Goal: Information Seeking & Learning: Learn about a topic

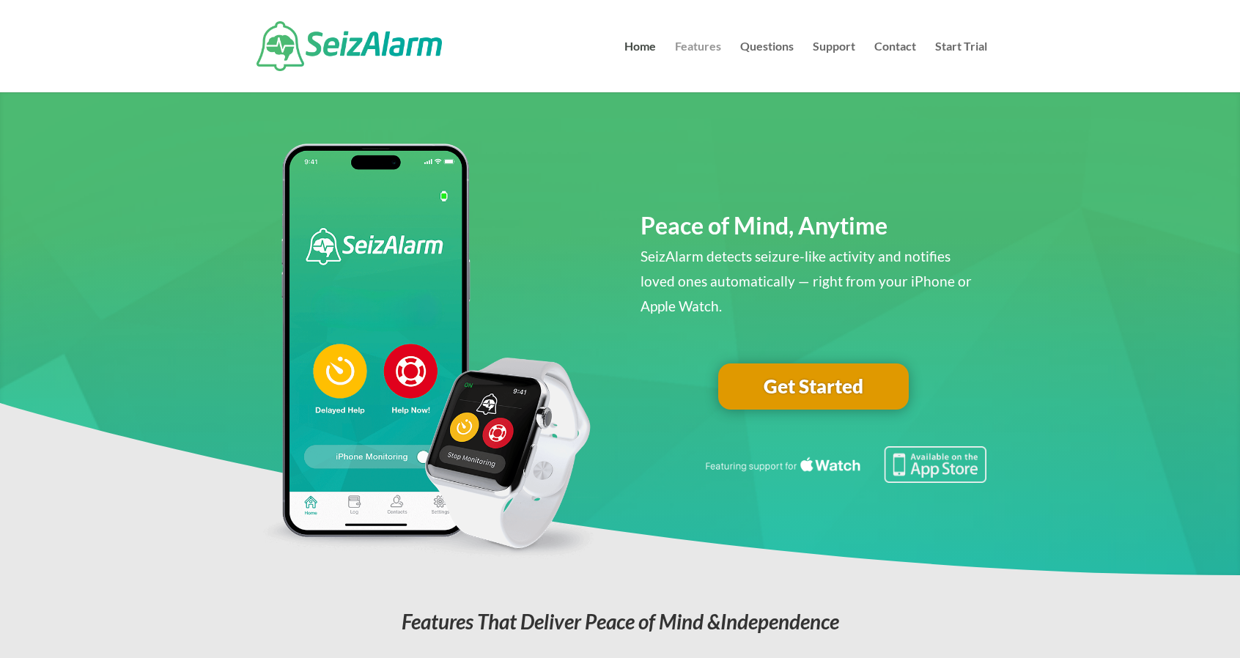
click at [685, 45] on link "Features" at bounding box center [698, 66] width 46 height 51
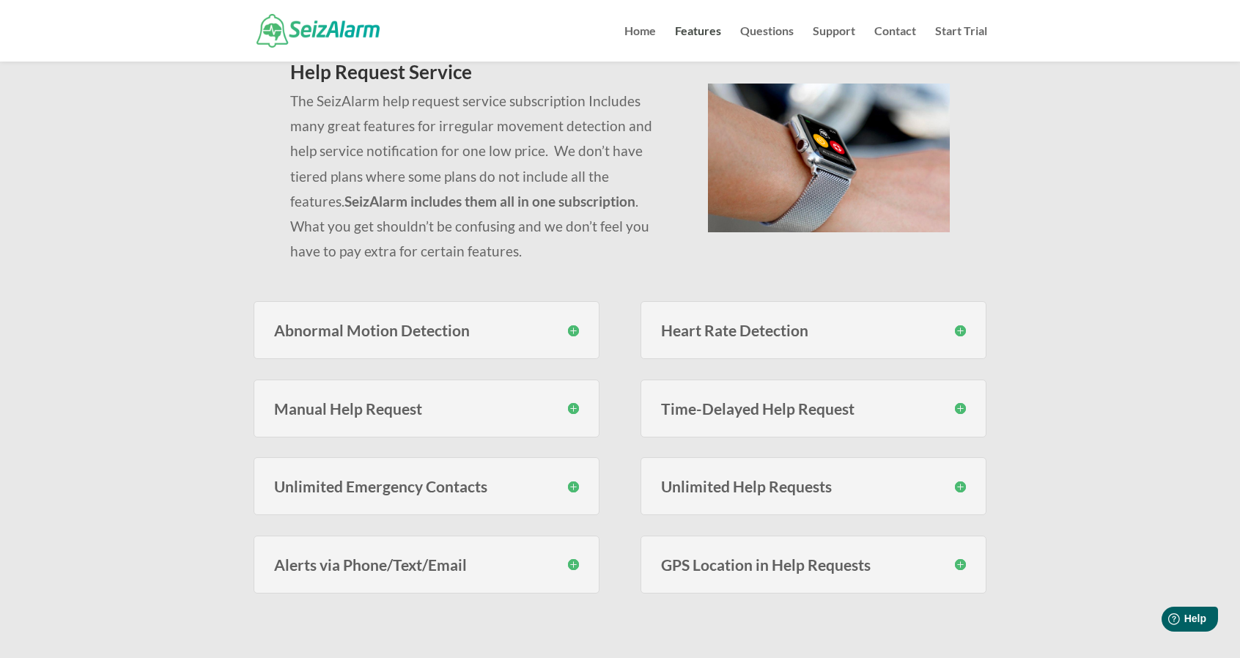
scroll to position [220, 0]
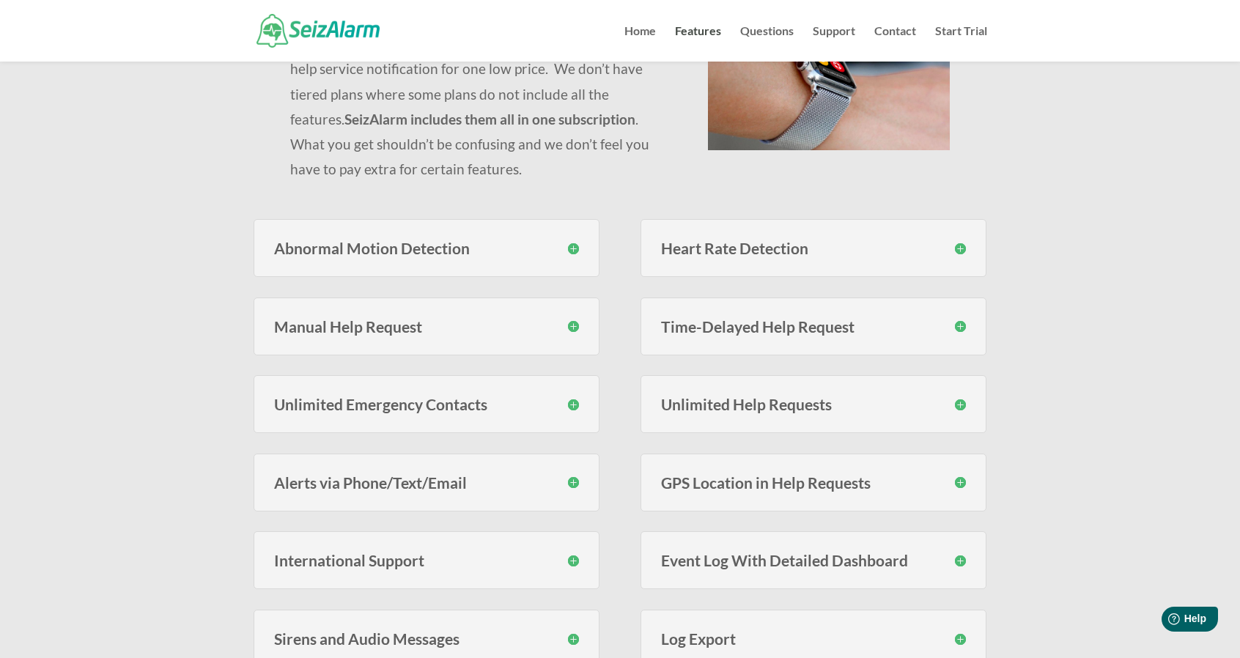
click at [570, 248] on h3 "Abnormal Motion Detection" at bounding box center [427, 247] width 306 height 15
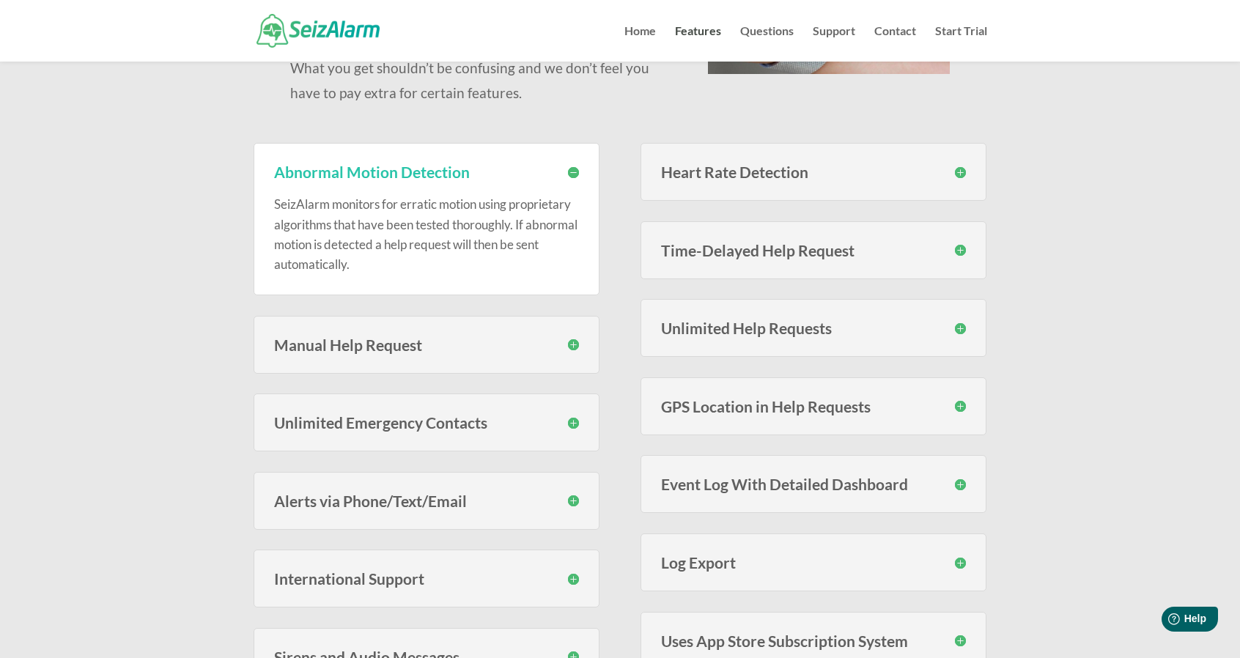
scroll to position [366, 0]
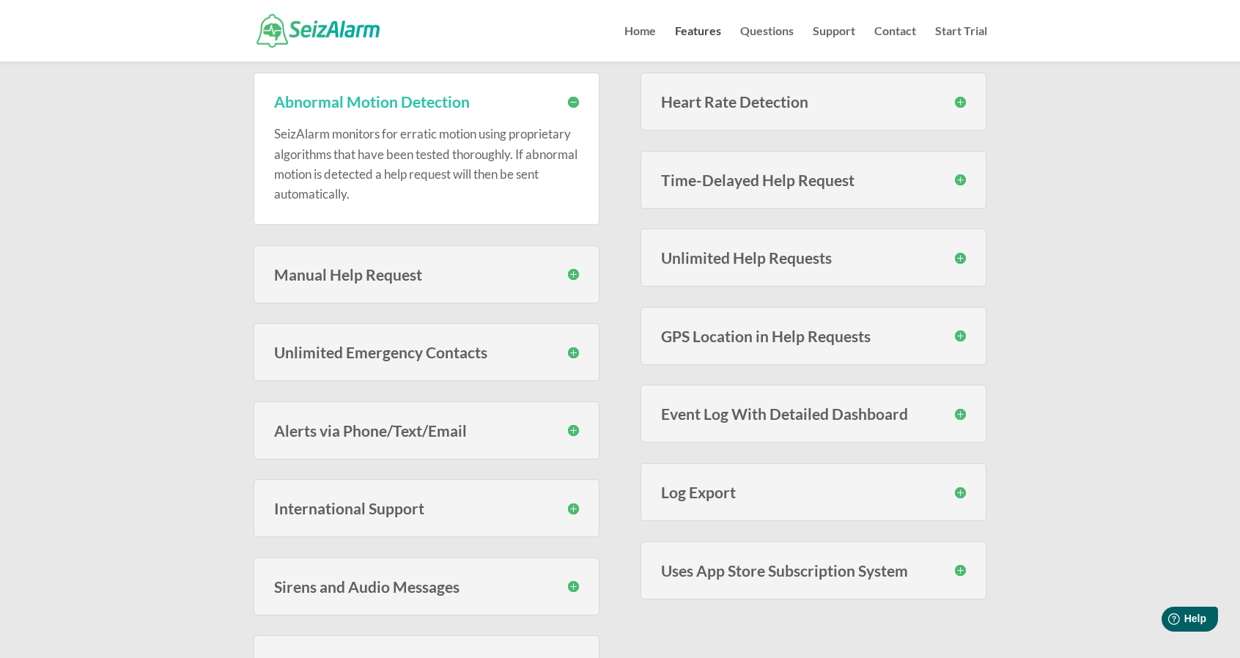
click at [575, 267] on h3 "Manual Help Request" at bounding box center [427, 274] width 306 height 15
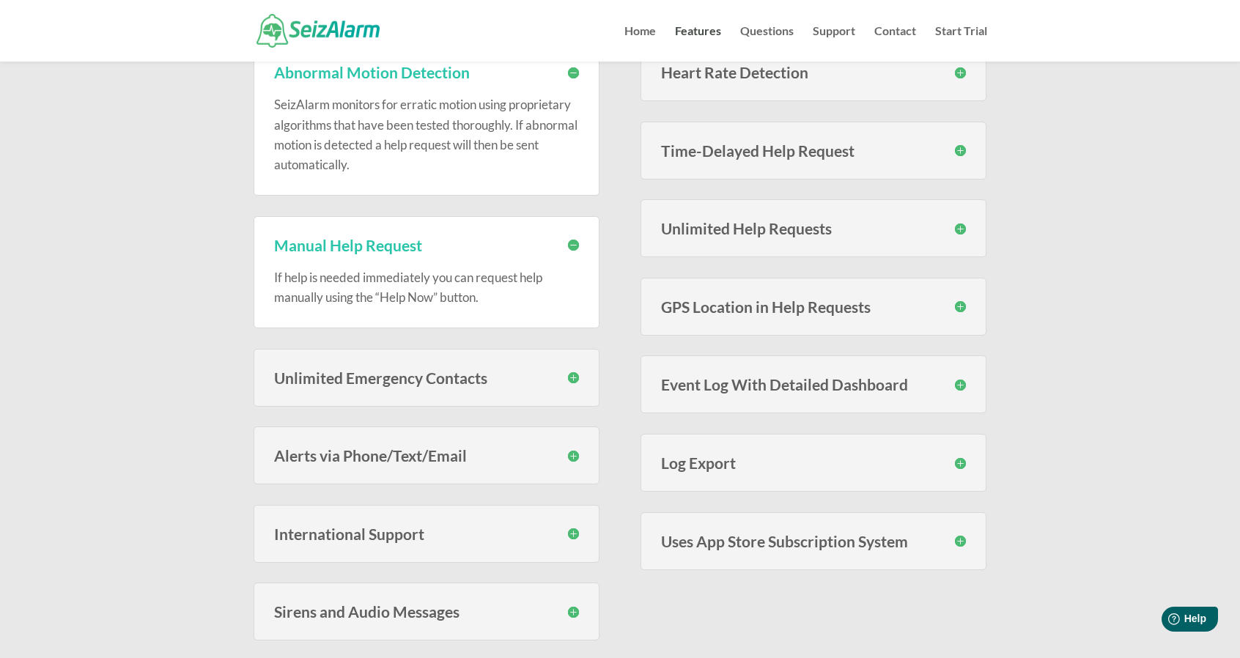
scroll to position [440, 0]
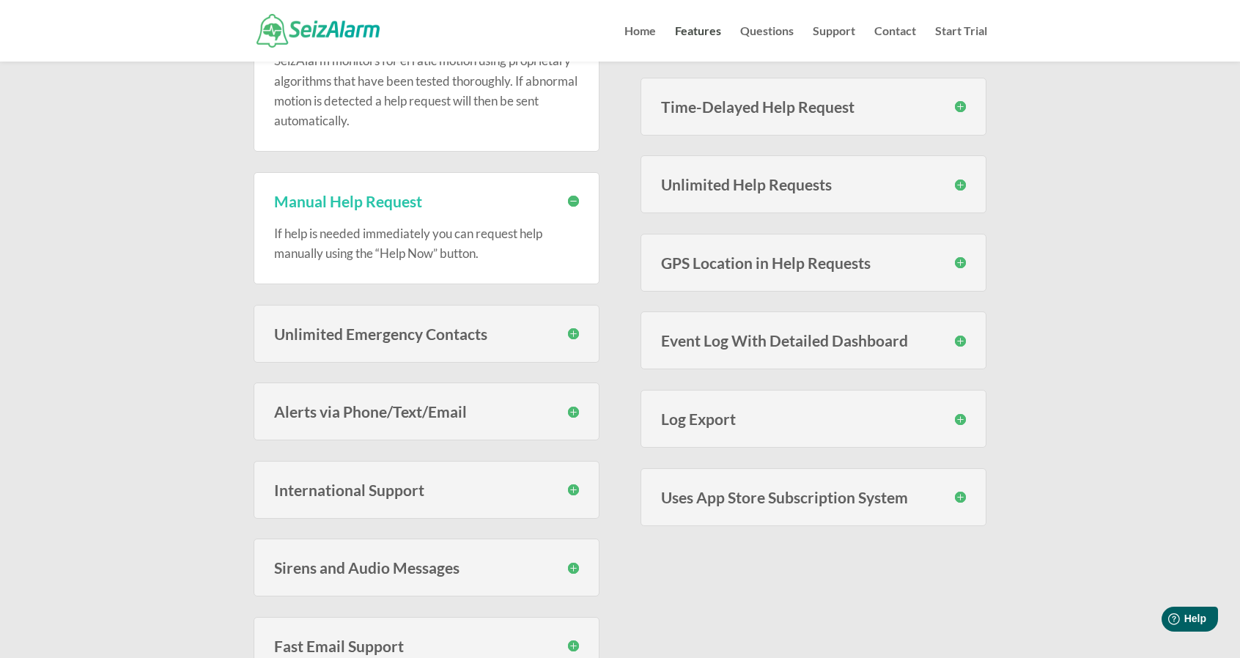
click at [577, 333] on h3 "Unlimited Emergency Contacts" at bounding box center [427, 333] width 306 height 15
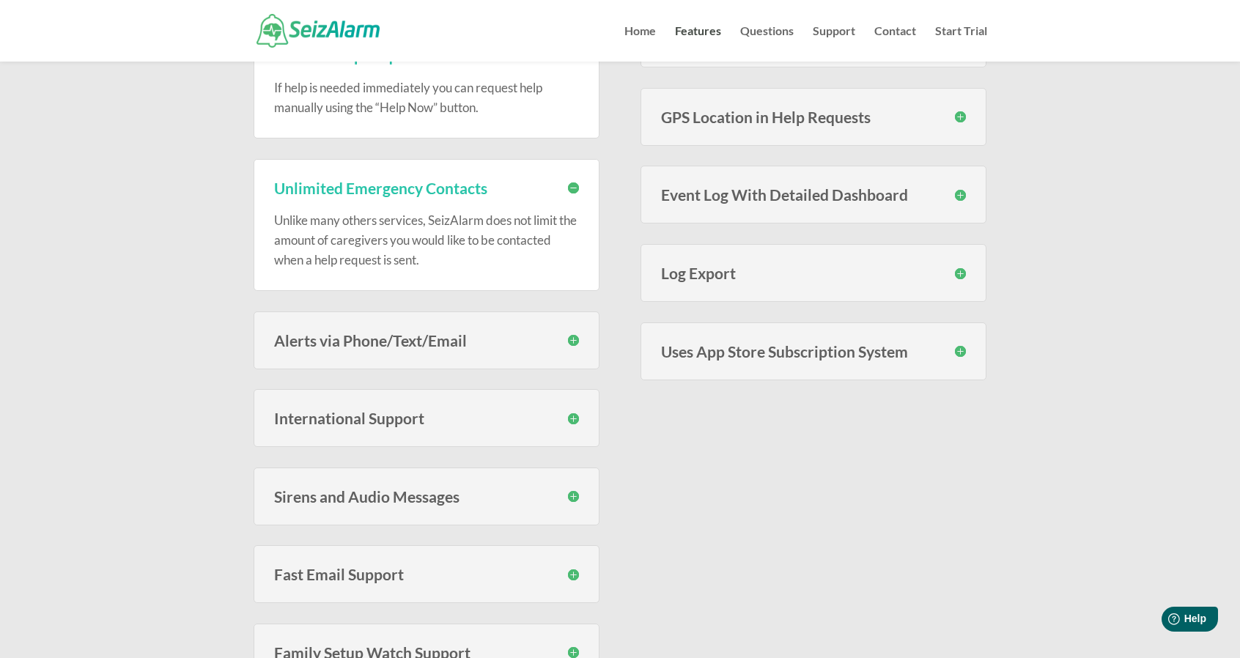
scroll to position [586, 0]
click at [568, 336] on h3 "Alerts via Phone/Text/Email" at bounding box center [427, 339] width 306 height 15
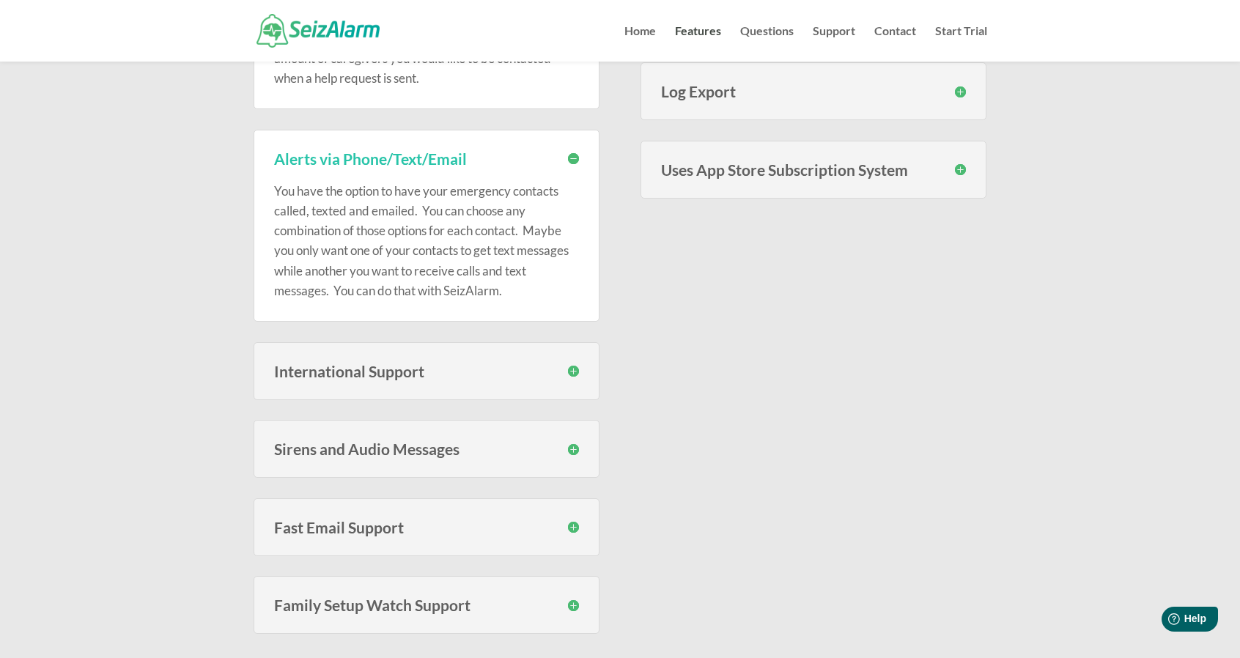
scroll to position [806, 0]
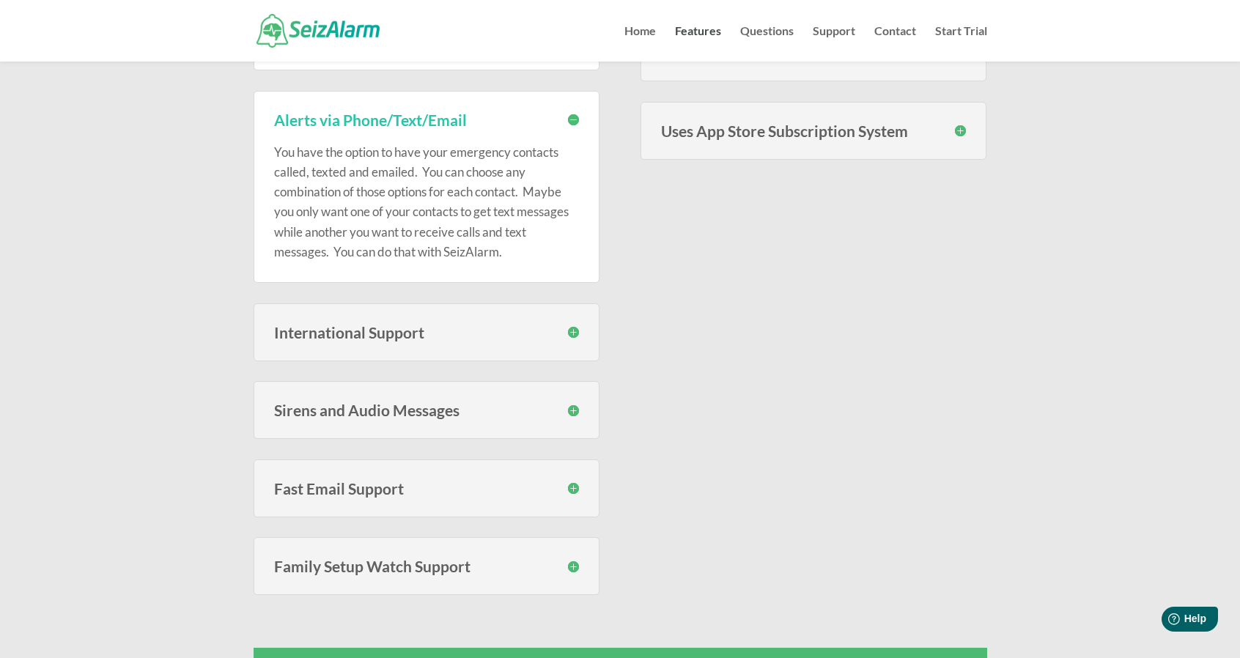
click at [574, 412] on h3 "Sirens and Audio Messages" at bounding box center [427, 409] width 306 height 15
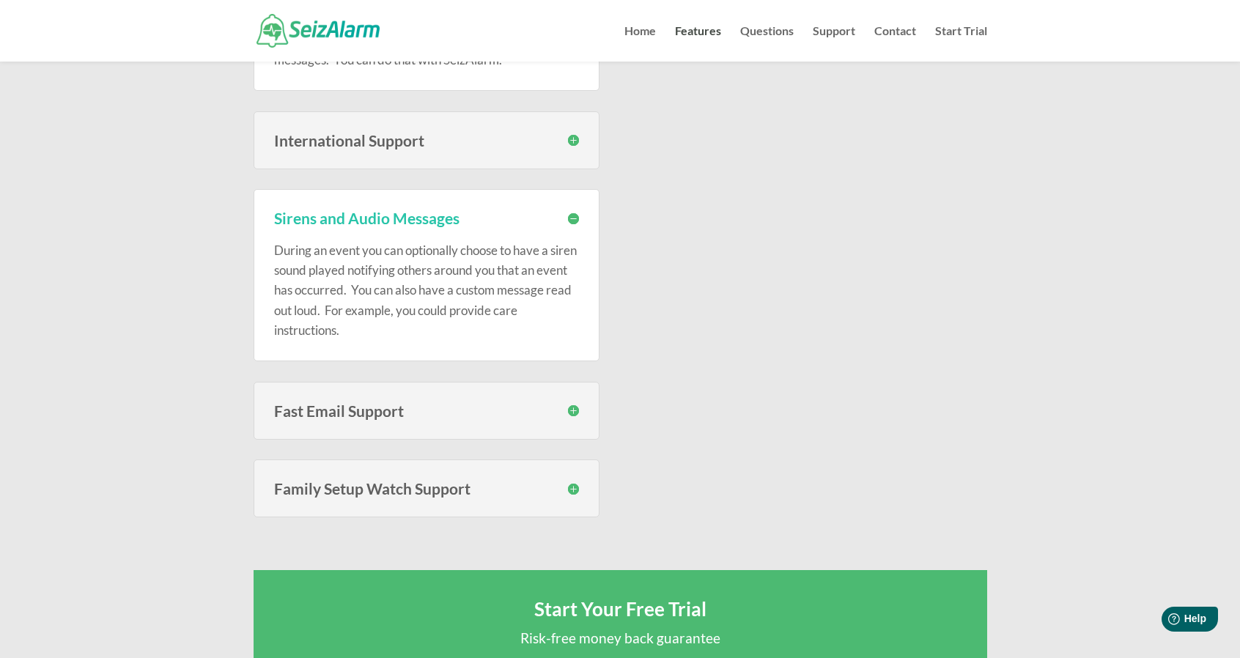
scroll to position [1026, 0]
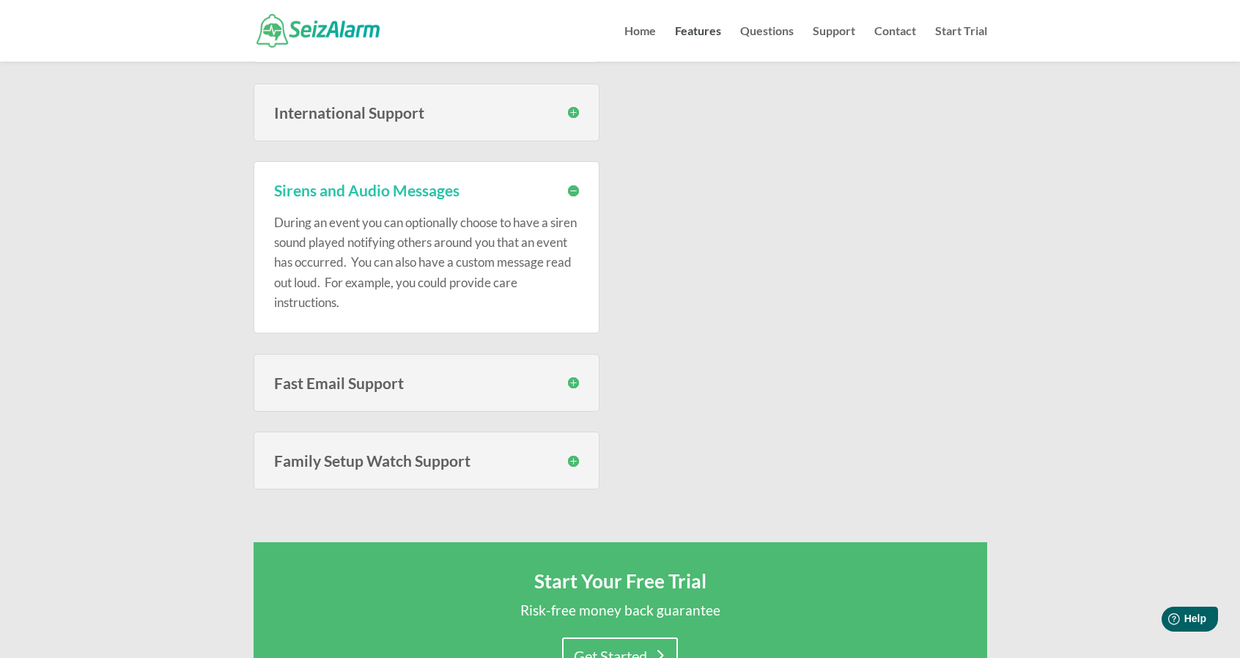
click at [571, 459] on h3 "Family Setup Watch Support" at bounding box center [427, 460] width 306 height 15
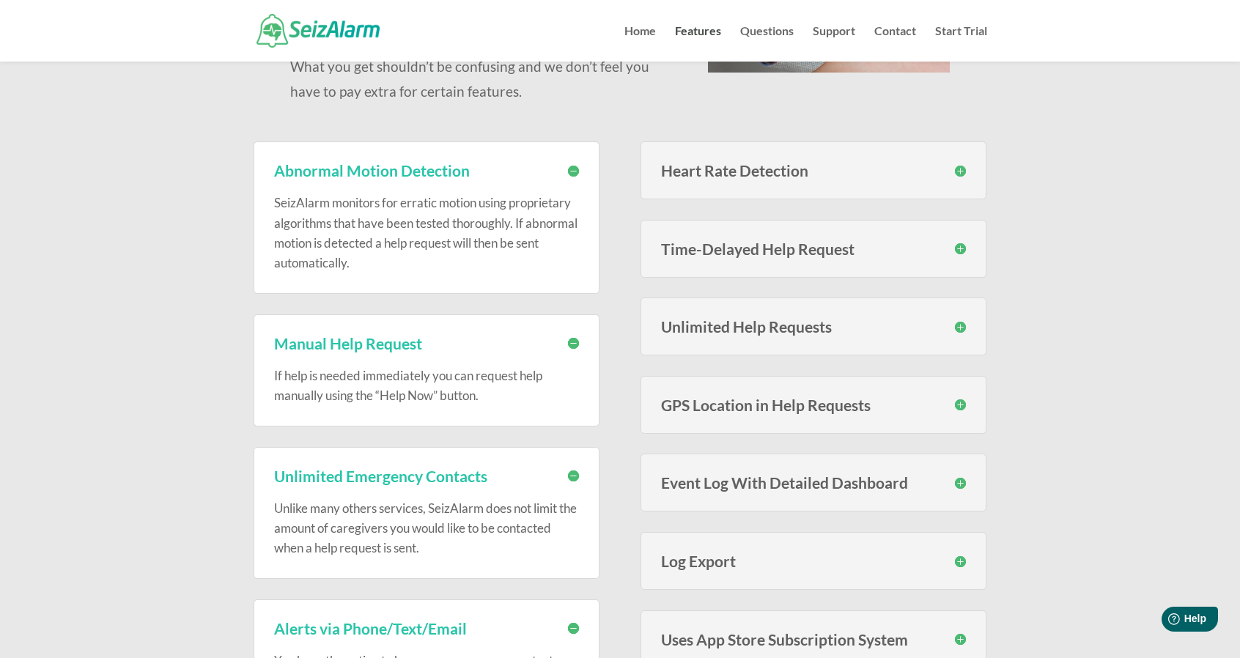
scroll to position [293, 0]
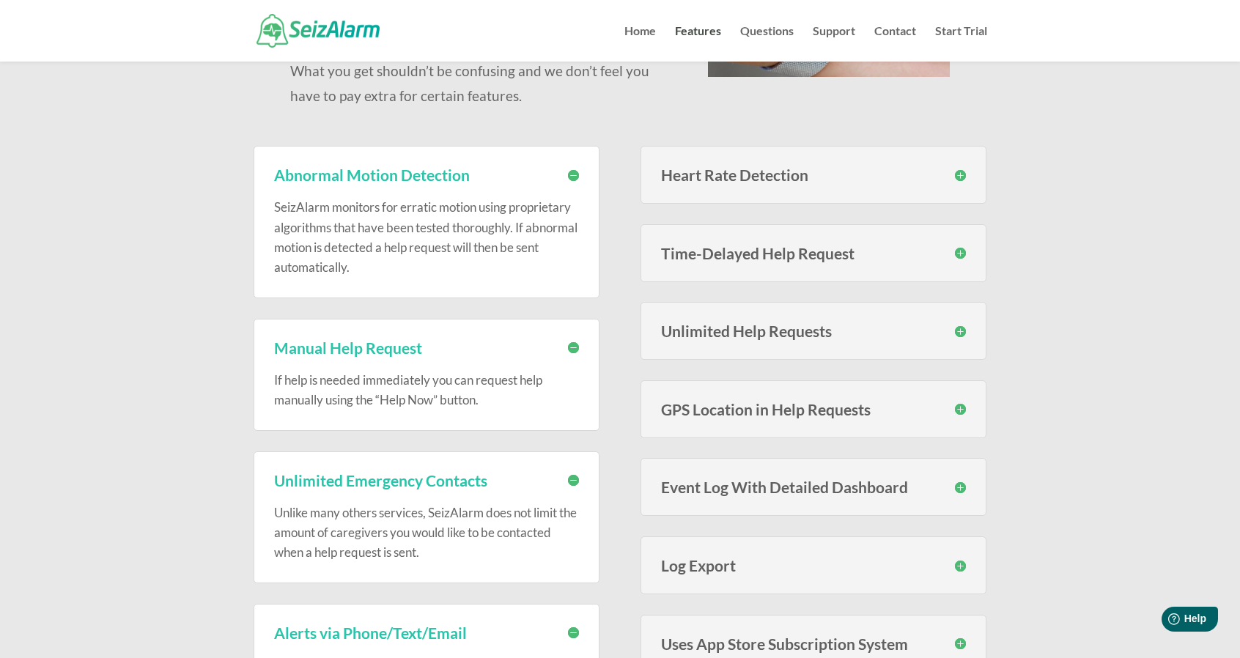
click at [922, 179] on h3 "Heart Rate Detection" at bounding box center [814, 174] width 306 height 15
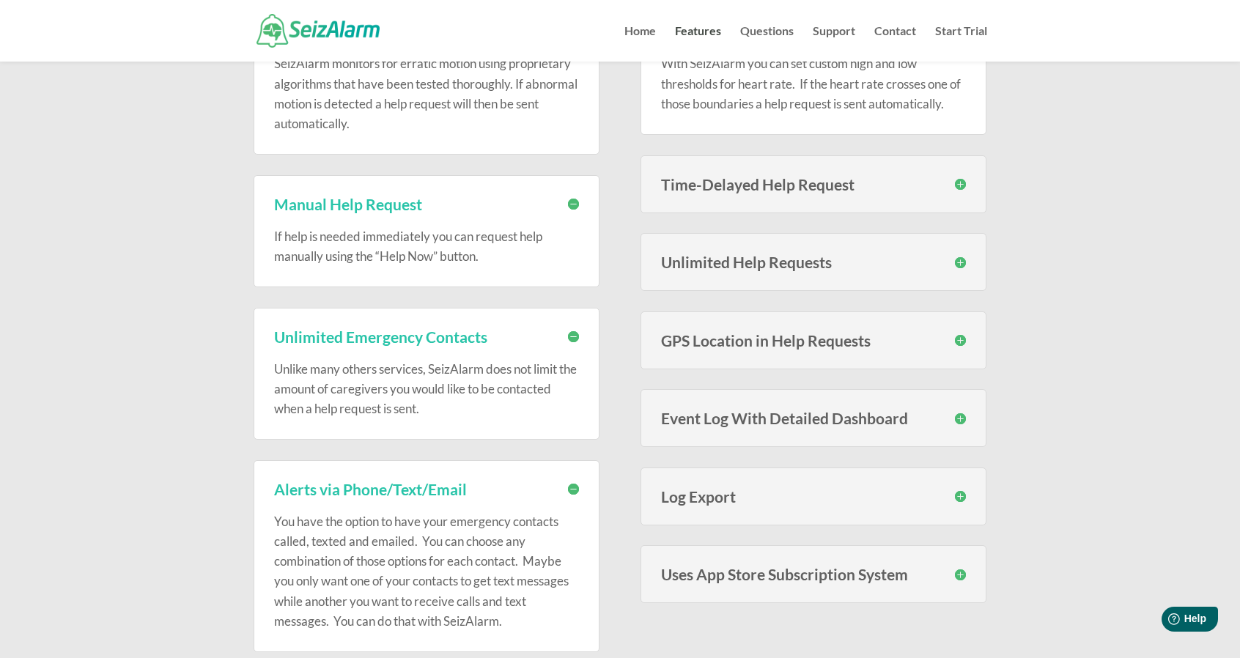
scroll to position [440, 0]
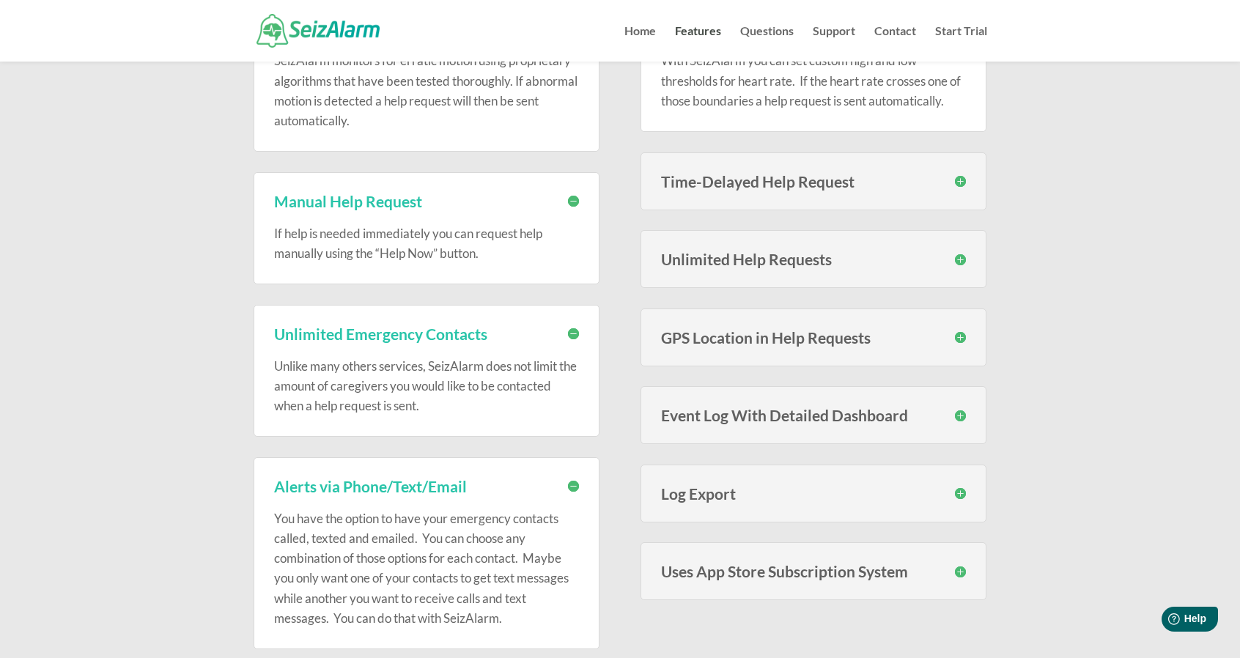
click at [954, 259] on h3 "Unlimited Help Requests" at bounding box center [814, 258] width 306 height 15
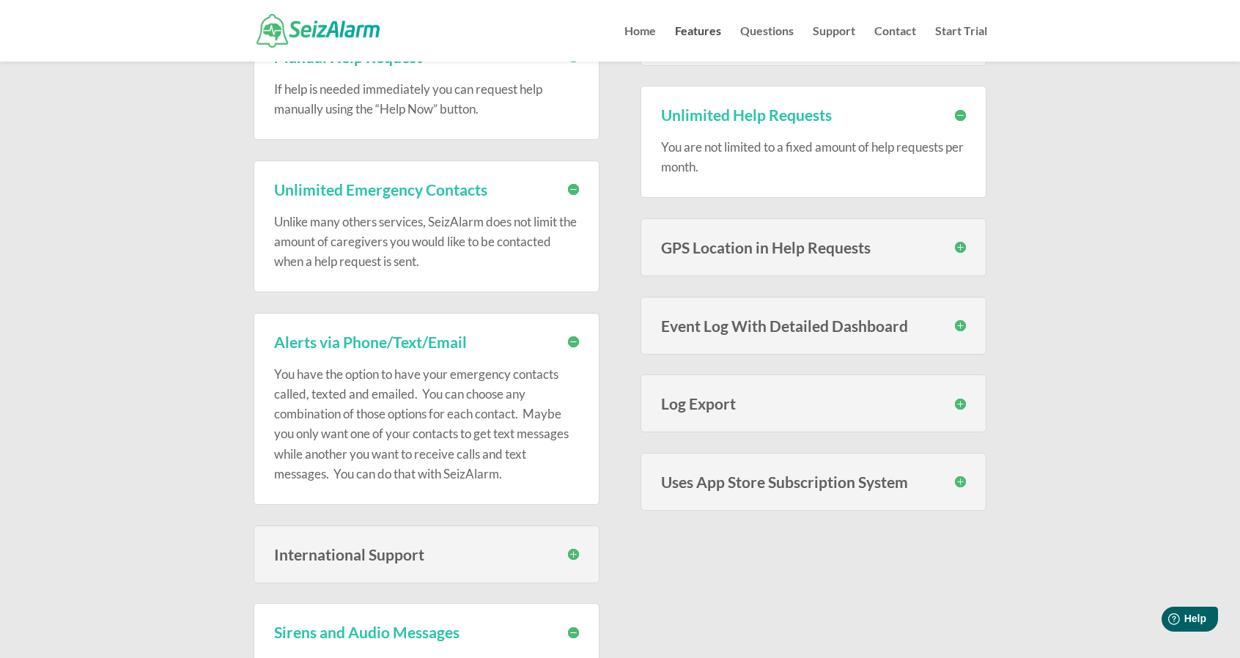
scroll to position [586, 0]
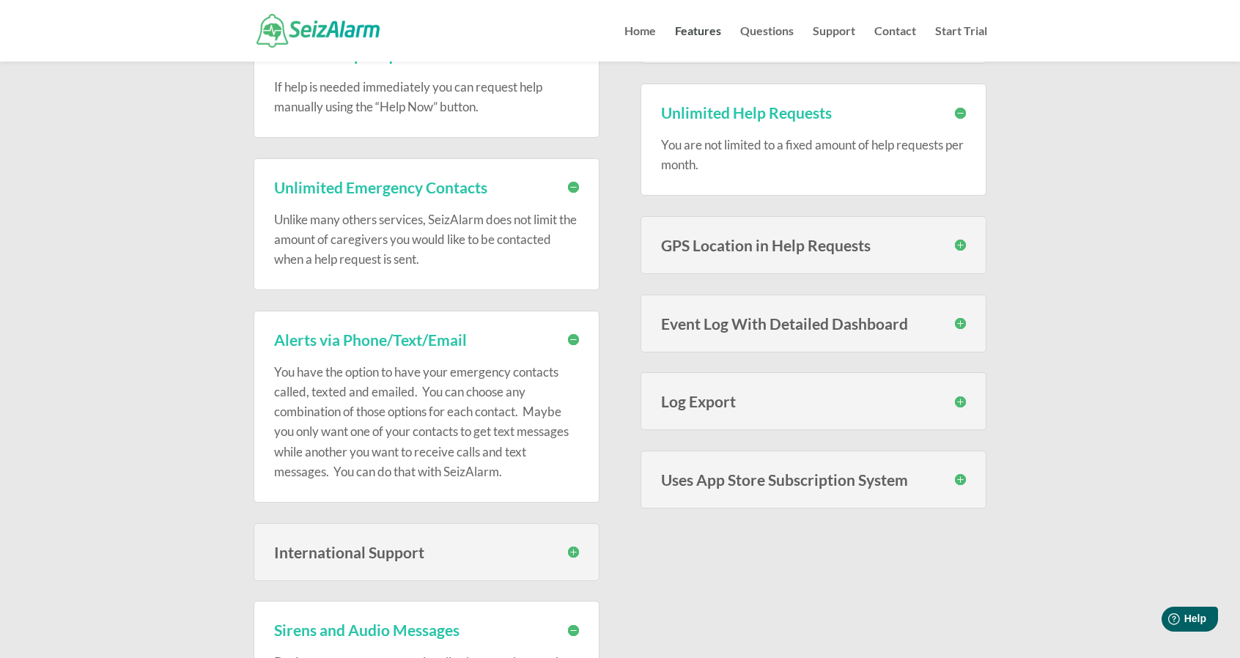
click at [952, 255] on div "GPS Location in Help Requests When help requests are sent, your location is pro…" at bounding box center [813, 245] width 347 height 58
click at [952, 248] on h3 "GPS Location in Help Requests" at bounding box center [814, 244] width 306 height 15
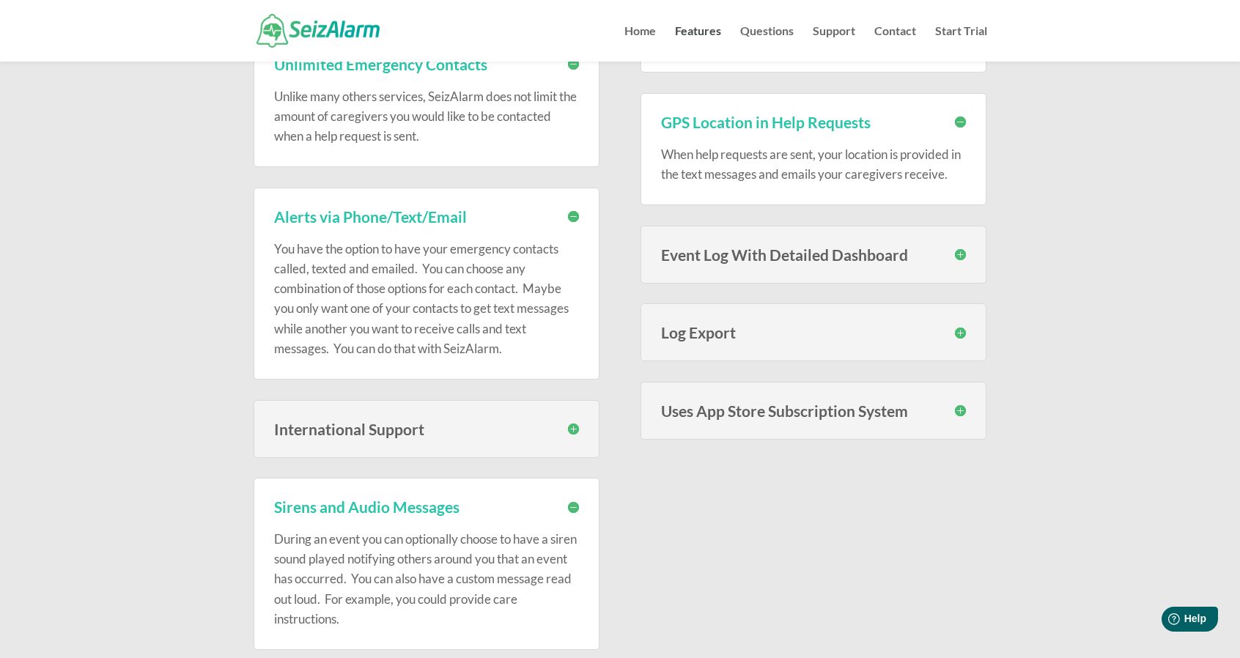
scroll to position [733, 0]
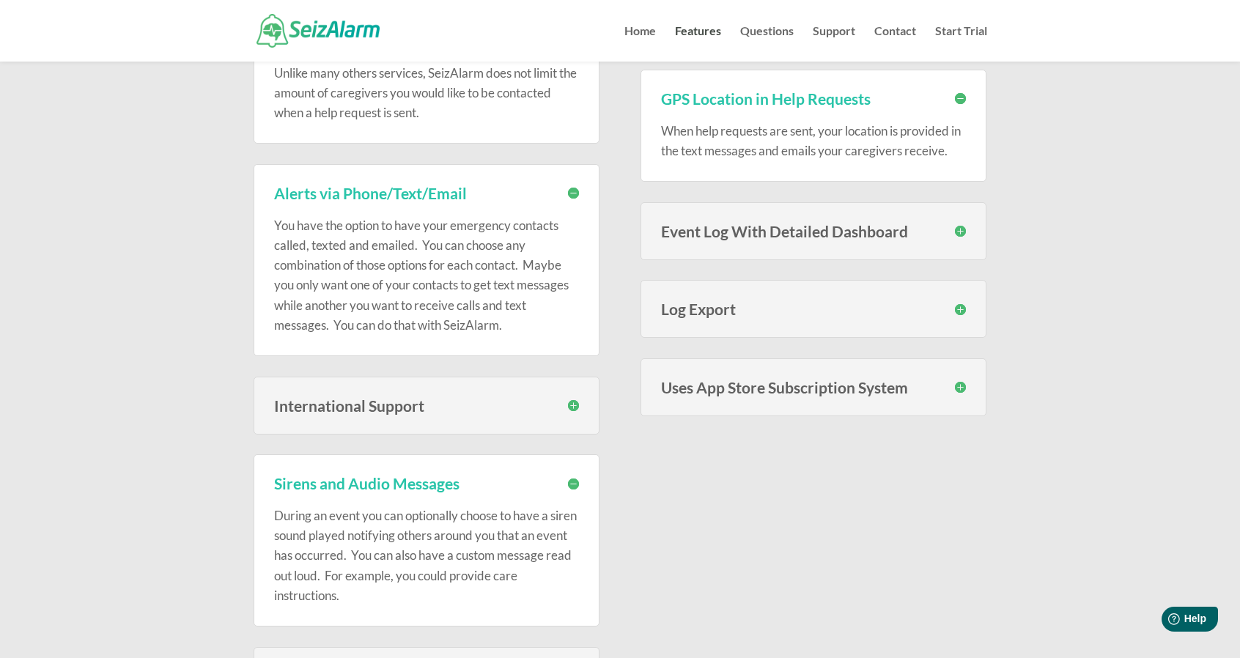
click at [957, 227] on h3 "Event Log With Detailed Dashboard" at bounding box center [814, 230] width 306 height 15
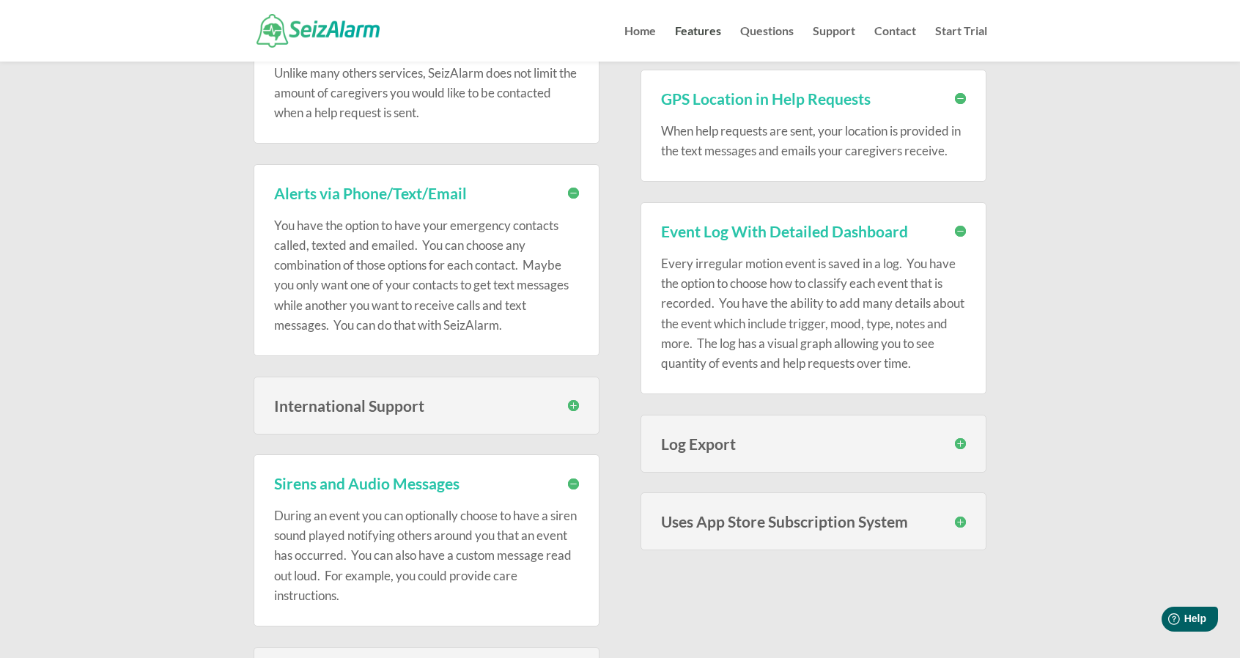
click at [957, 227] on h3 "Event Log With Detailed Dashboard" at bounding box center [814, 230] width 306 height 15
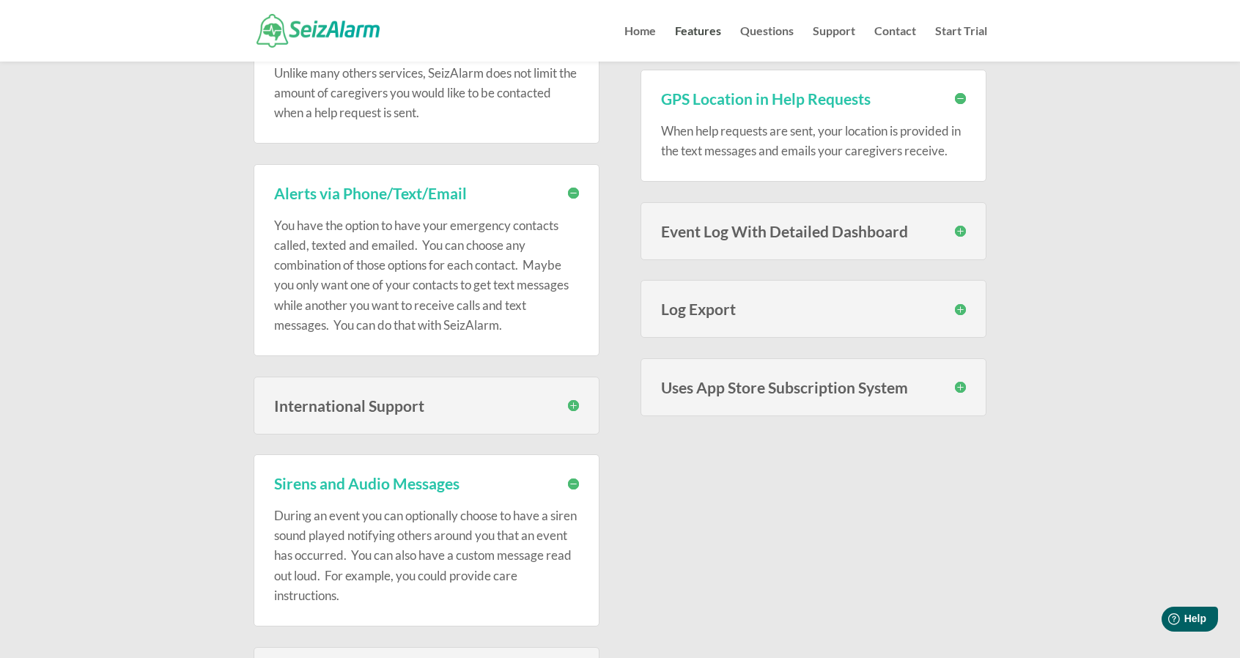
click at [955, 310] on h3 "Log Export" at bounding box center [814, 308] width 306 height 15
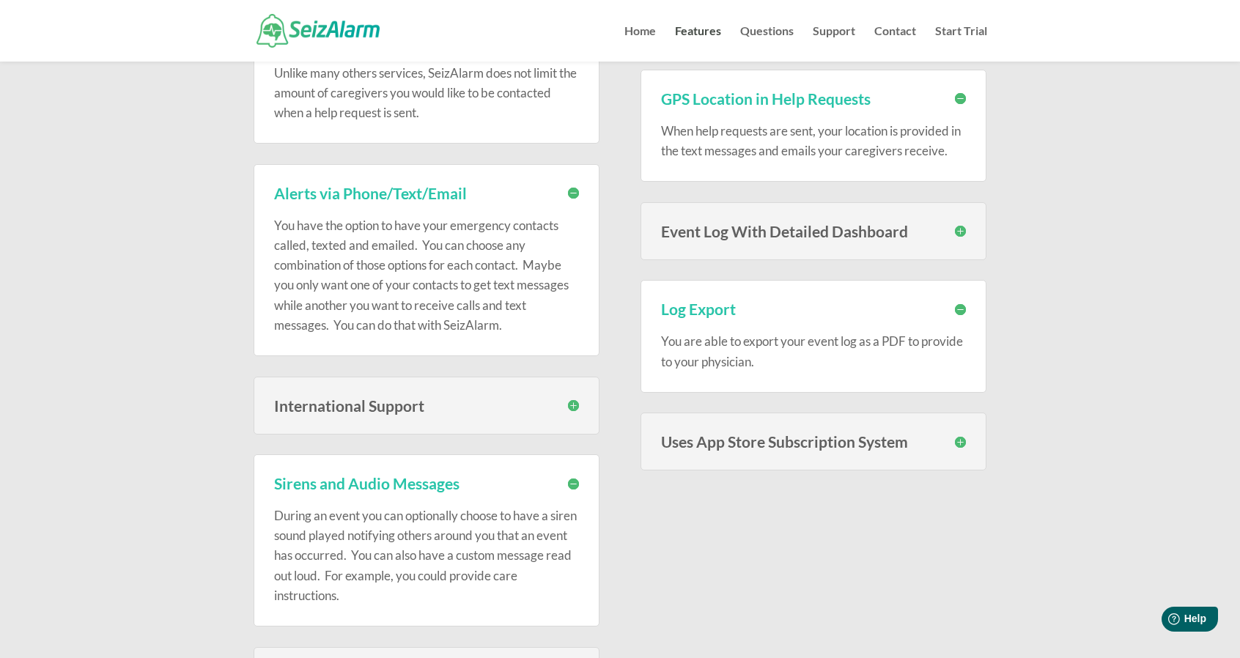
click at [967, 438] on div "Uses App Store Subscription System To make subscribing easy and to make it easy…" at bounding box center [813, 441] width 347 height 58
click at [960, 437] on h3 "Uses App Store Subscription System" at bounding box center [814, 441] width 306 height 15
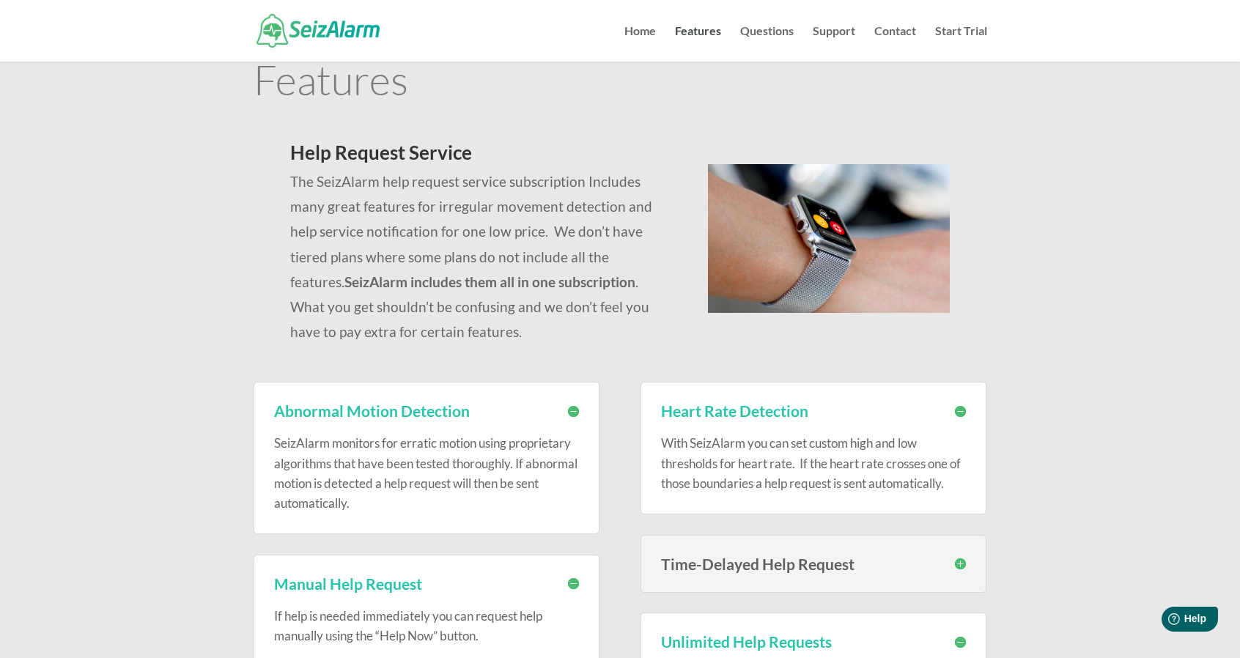
scroll to position [0, 0]
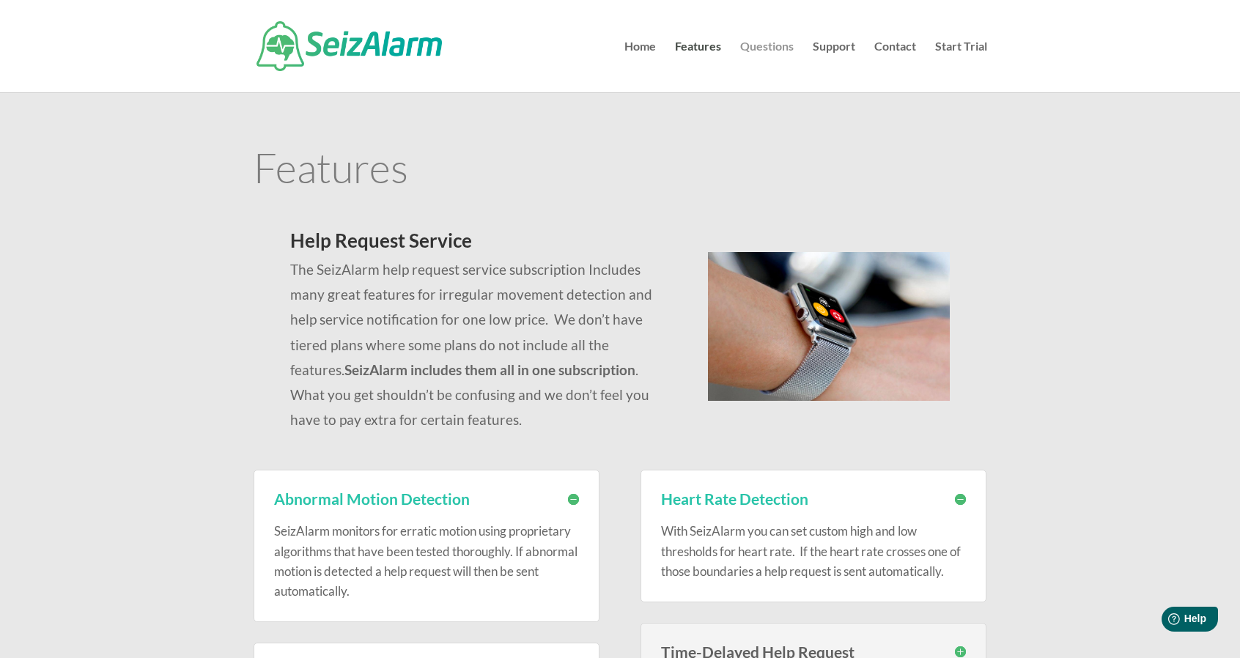
click at [772, 45] on link "Questions" at bounding box center [766, 66] width 53 height 51
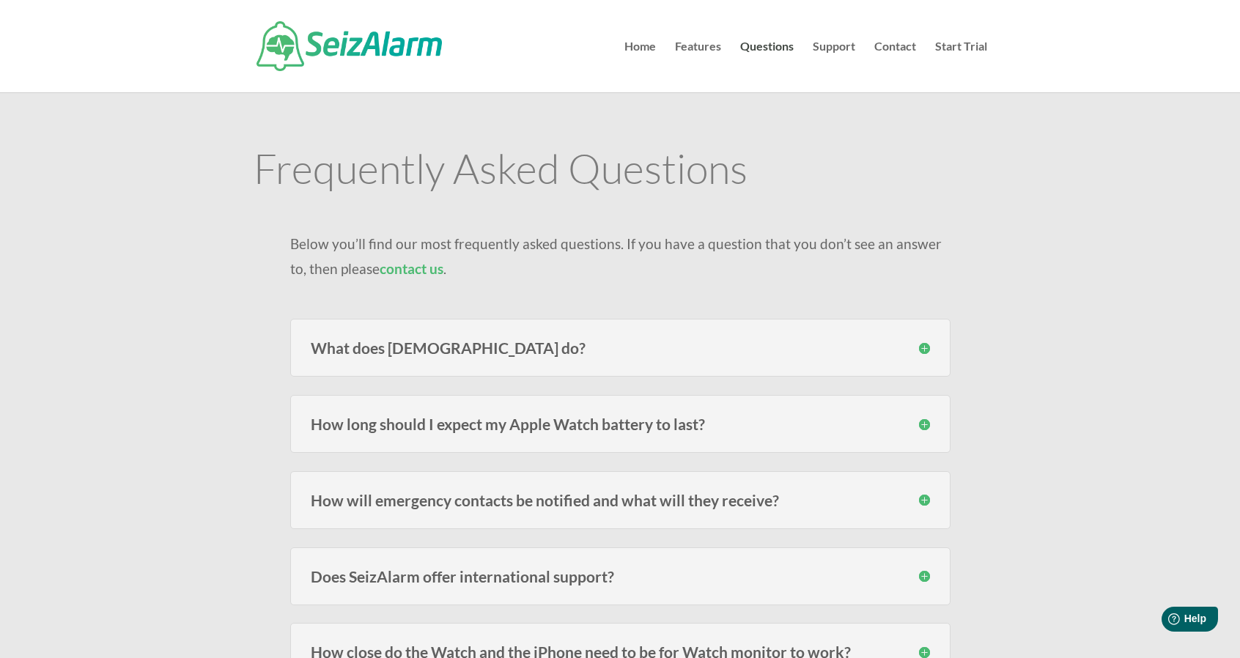
click at [686, 351] on h3 "What does SeizAlarm do?" at bounding box center [620, 347] width 619 height 15
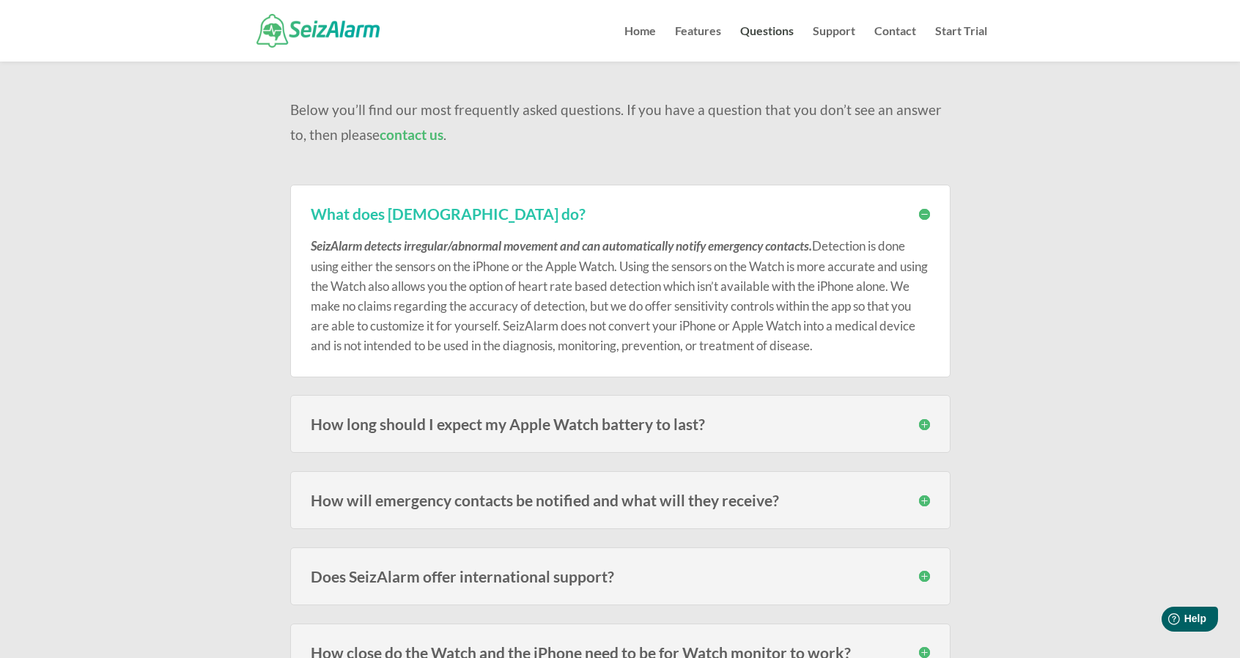
scroll to position [220, 0]
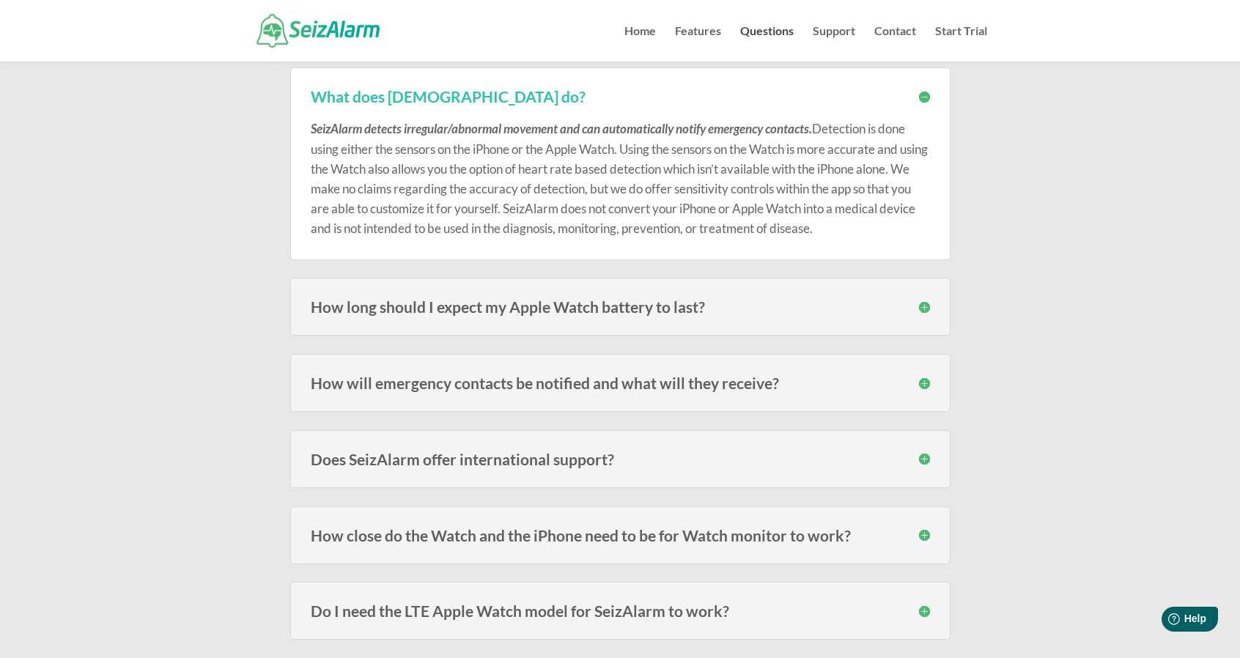
click at [854, 314] on div "How long should I expect my Apple Watch battery to last? Users of the models fr…" at bounding box center [620, 307] width 660 height 58
click at [928, 307] on h3 "How long should I expect my Apple Watch battery to last?" at bounding box center [620, 306] width 619 height 15
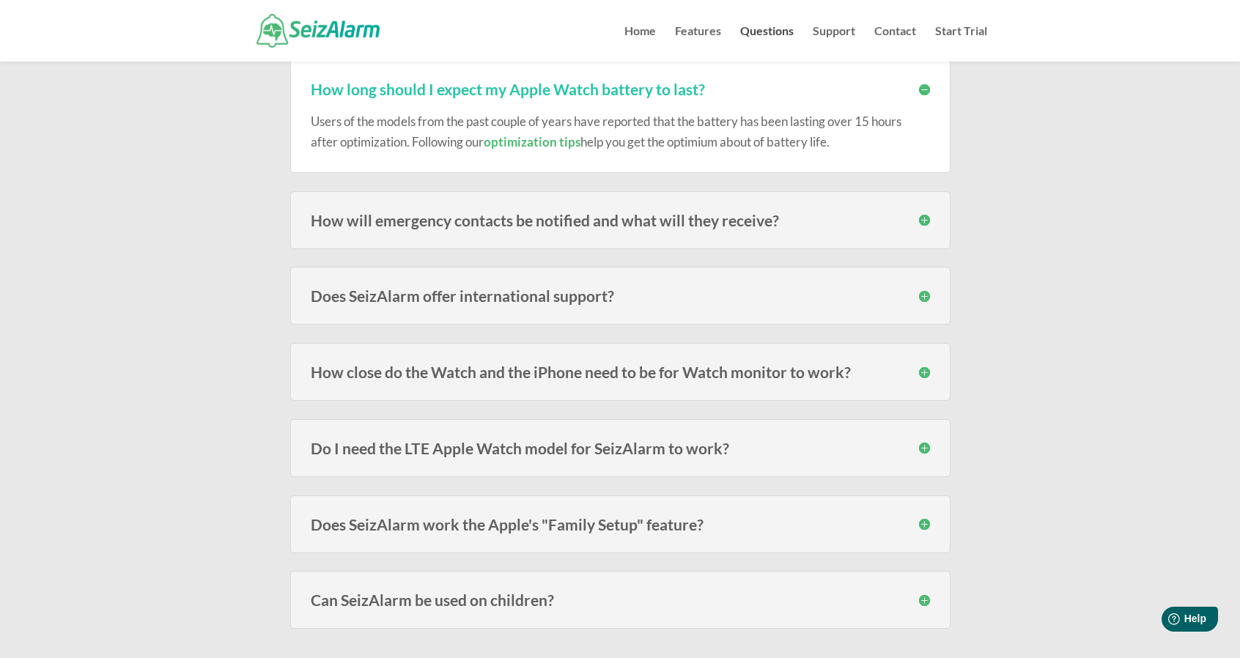
scroll to position [440, 0]
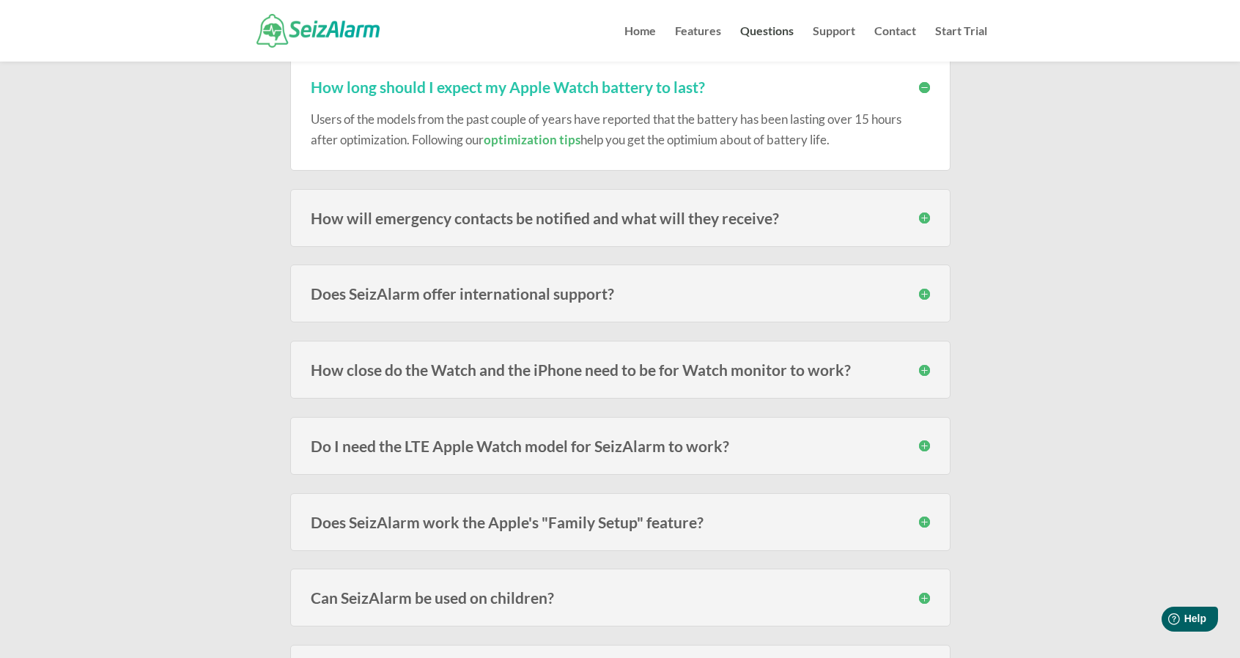
click at [919, 374] on h3 "How close do the Watch and the iPhone need to be for Watch monitor to work?" at bounding box center [620, 369] width 619 height 15
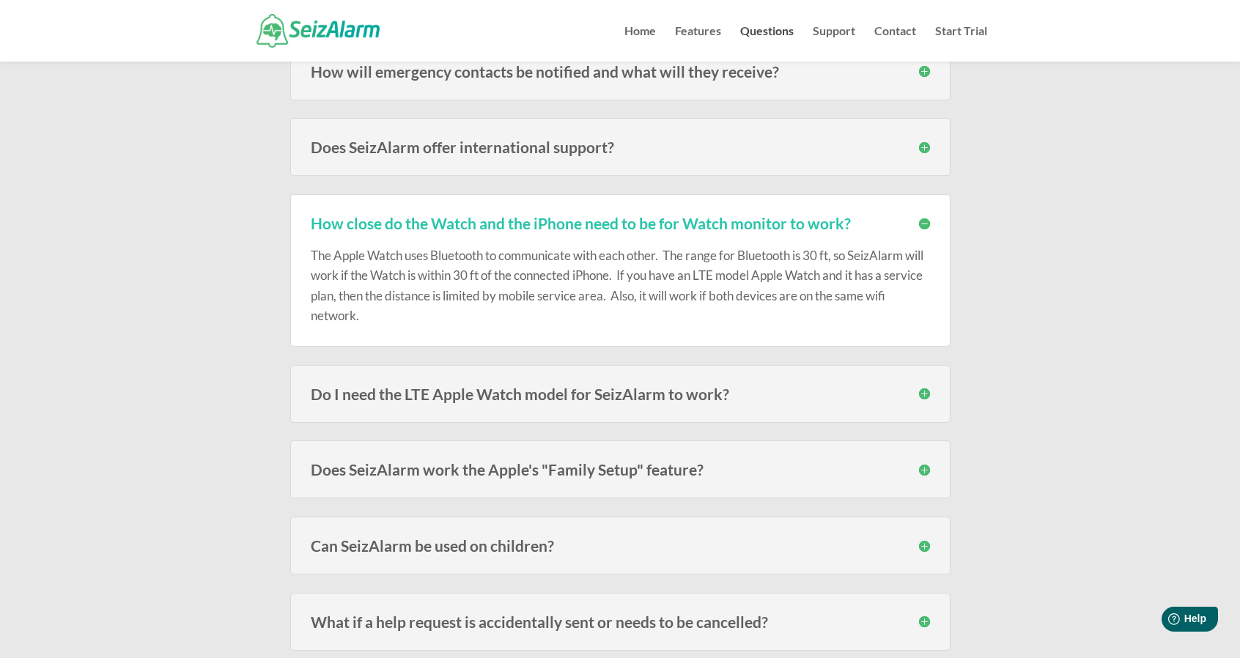
scroll to position [659, 0]
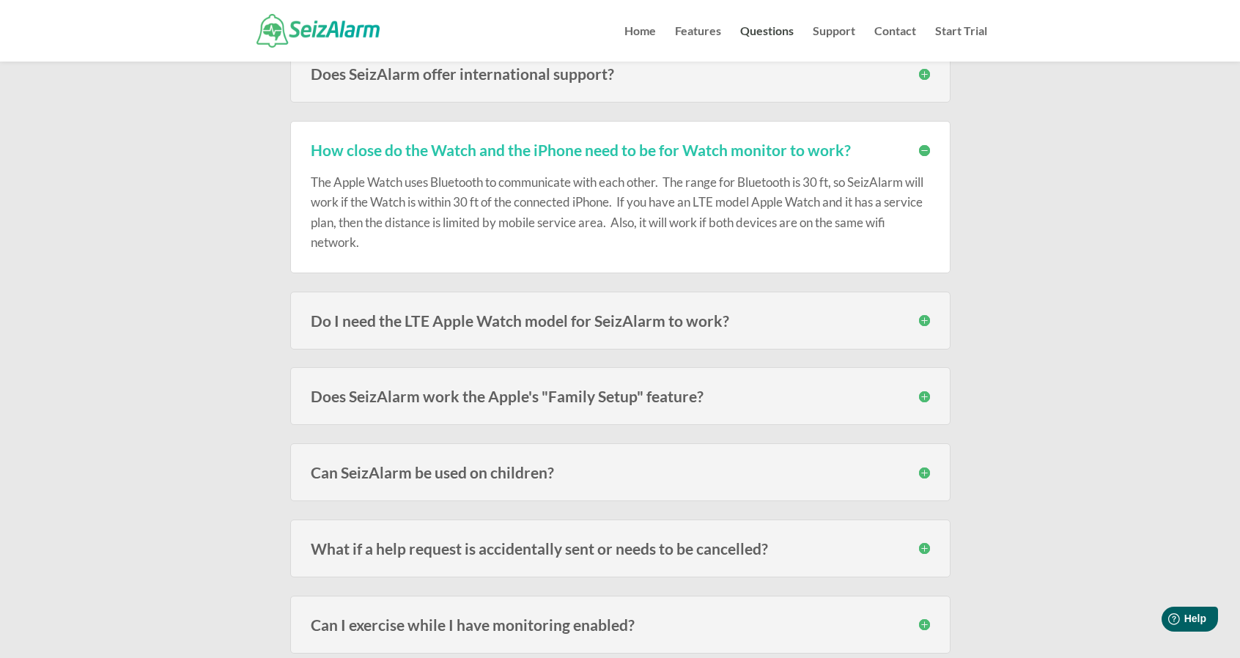
click at [921, 318] on h3 "Do I need the LTE Apple Watch model for SeizAlarm to work?" at bounding box center [620, 320] width 619 height 15
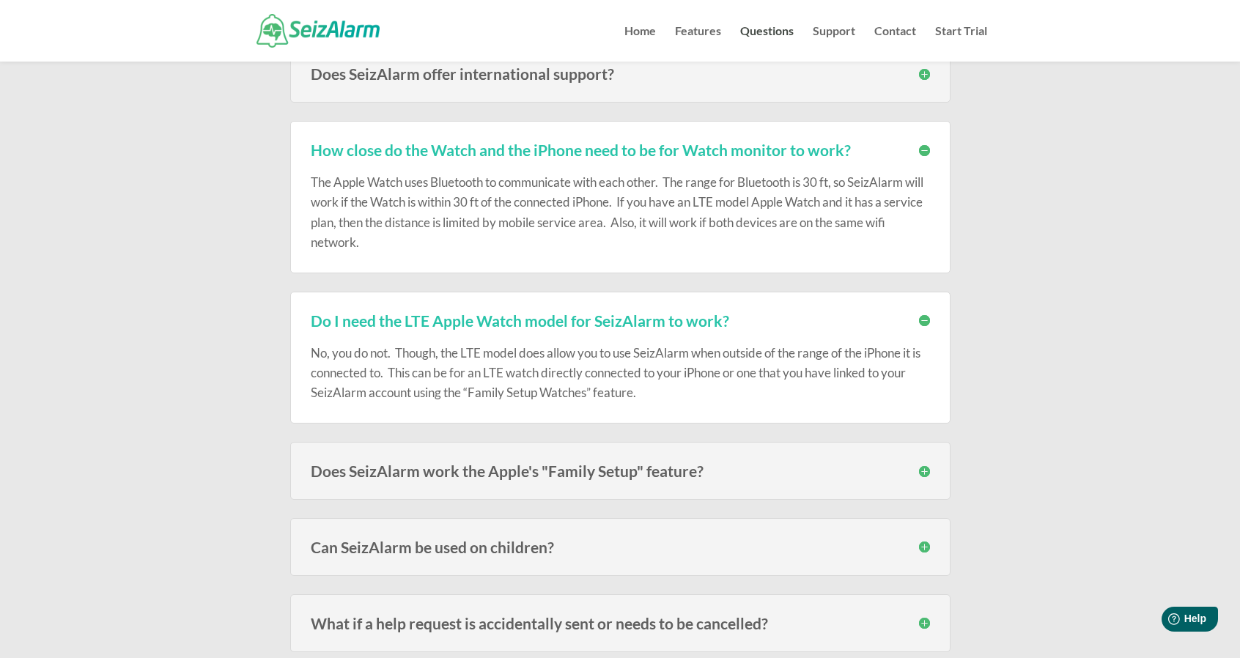
click at [921, 318] on h3 "Do I need the LTE Apple Watch model for SeizAlarm to work?" at bounding box center [620, 320] width 619 height 15
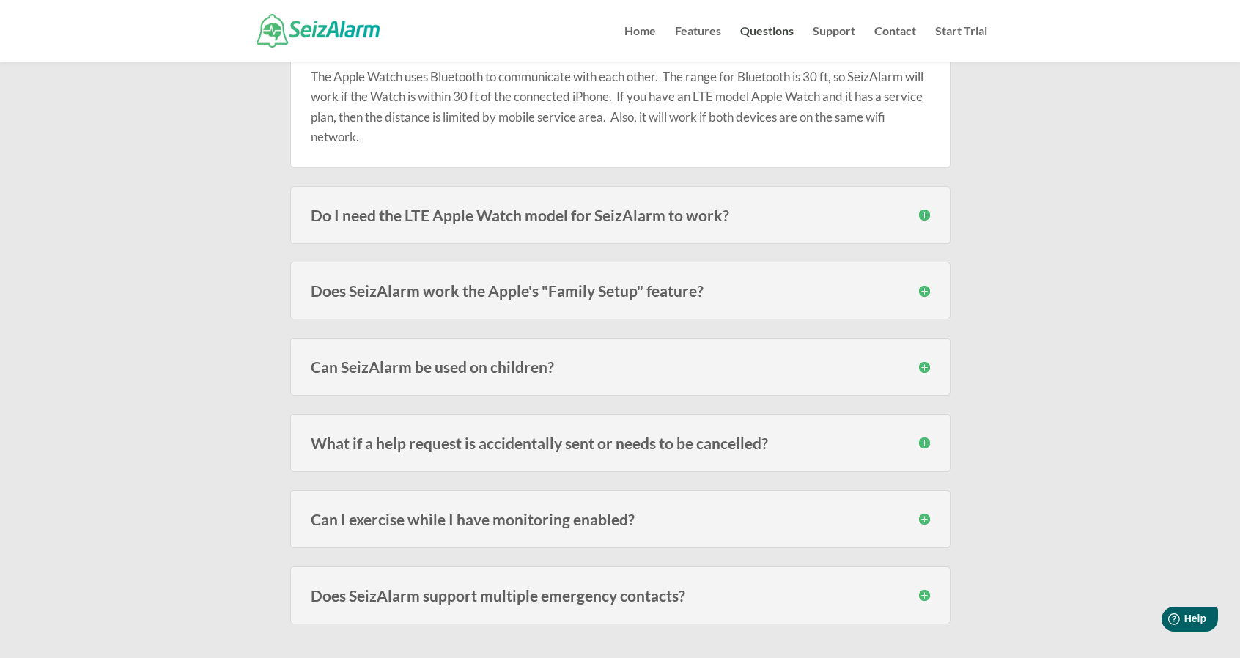
scroll to position [806, 0]
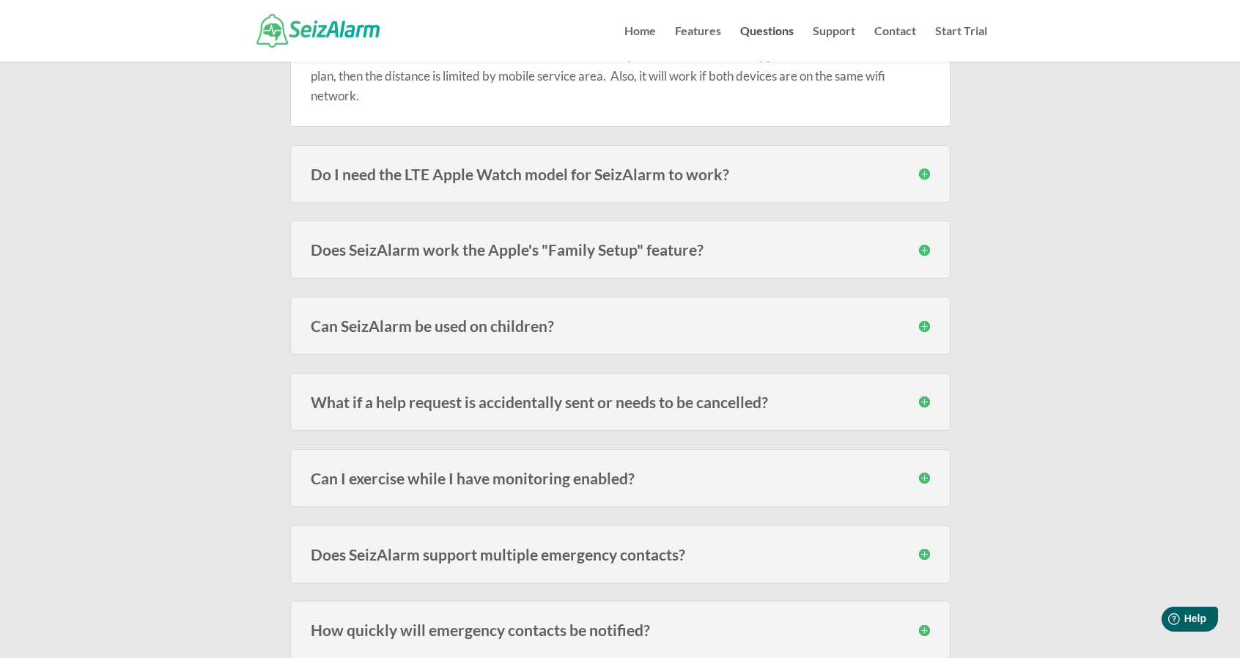
click at [921, 248] on h3 "Does SeizAlarm work the Apple's "Family Setup" feature?" at bounding box center [620, 249] width 619 height 15
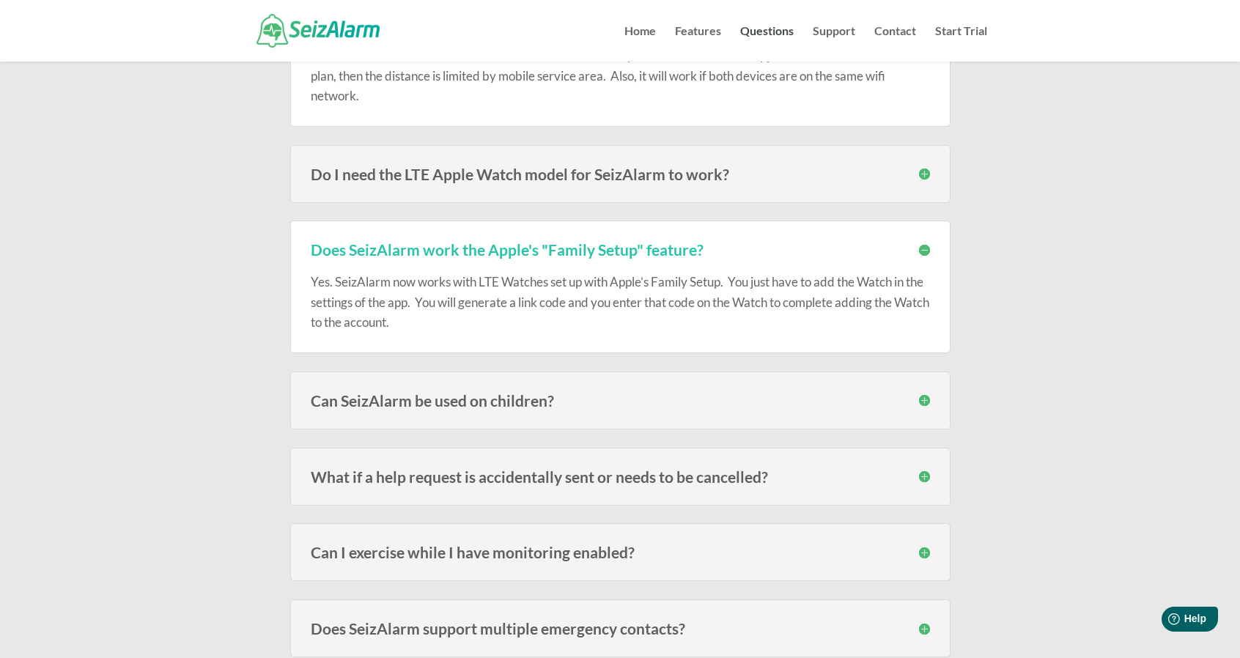
click at [921, 248] on h3 "Does SeizAlarm work the Apple's "Family Setup" feature?" at bounding box center [620, 249] width 619 height 15
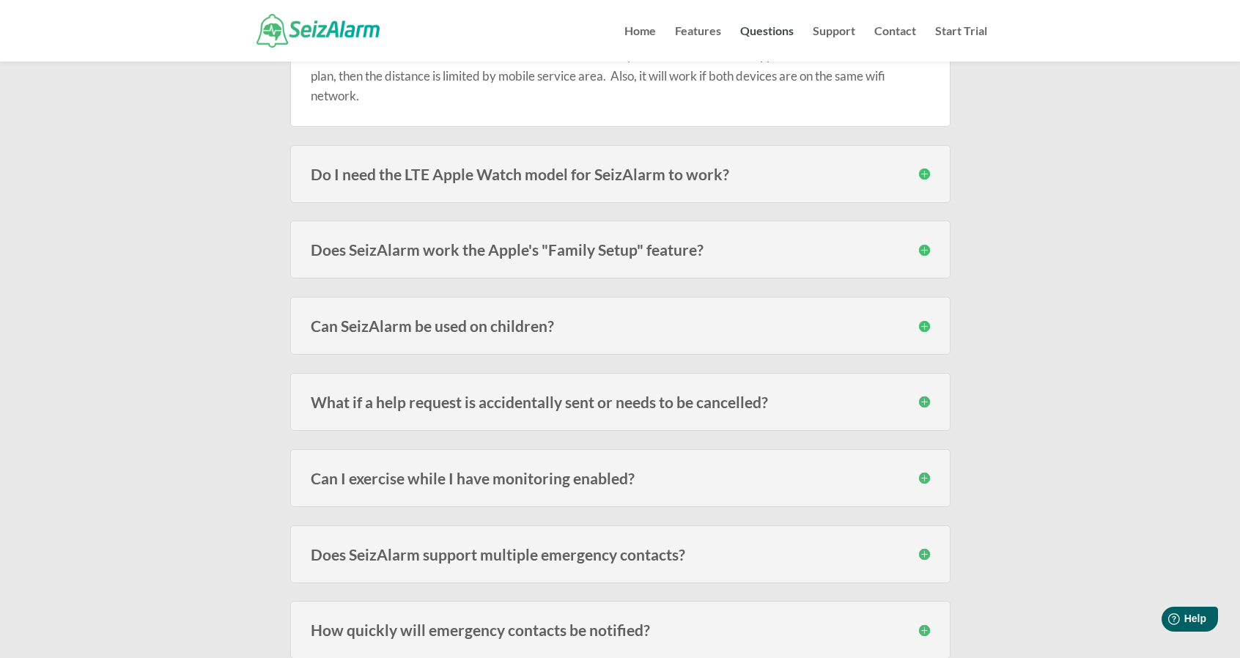
scroll to position [879, 0]
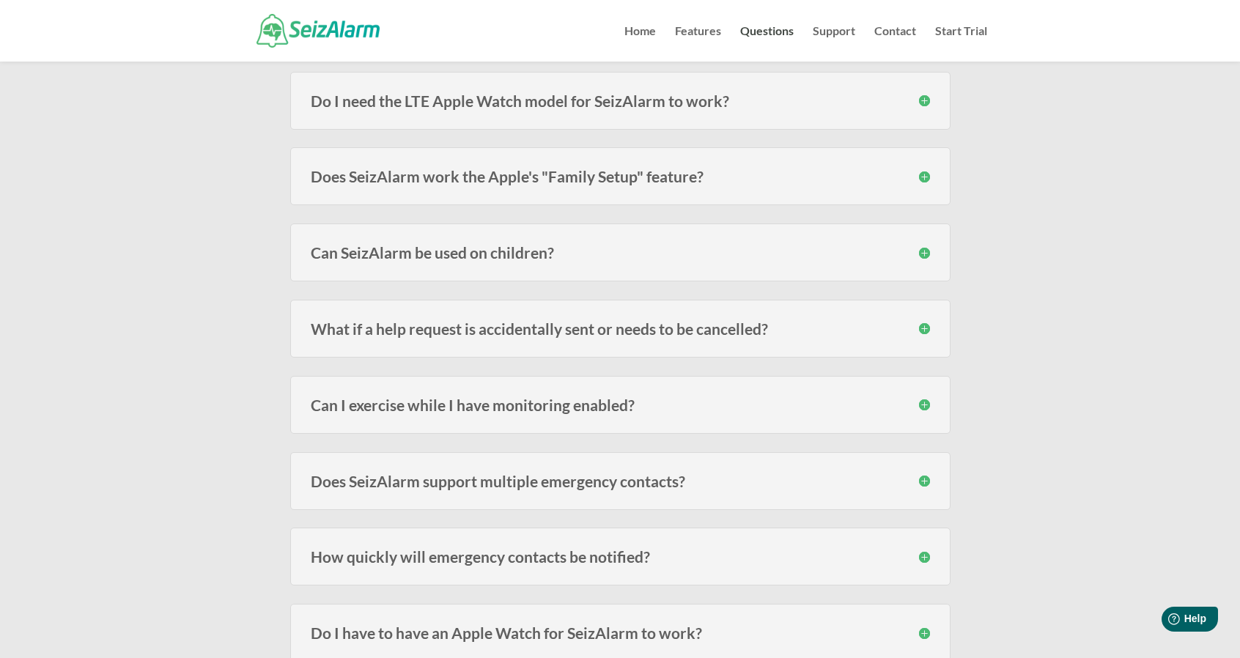
click at [921, 323] on h3 "What if a help request is accidentally sent or needs to be cancelled?" at bounding box center [620, 328] width 619 height 15
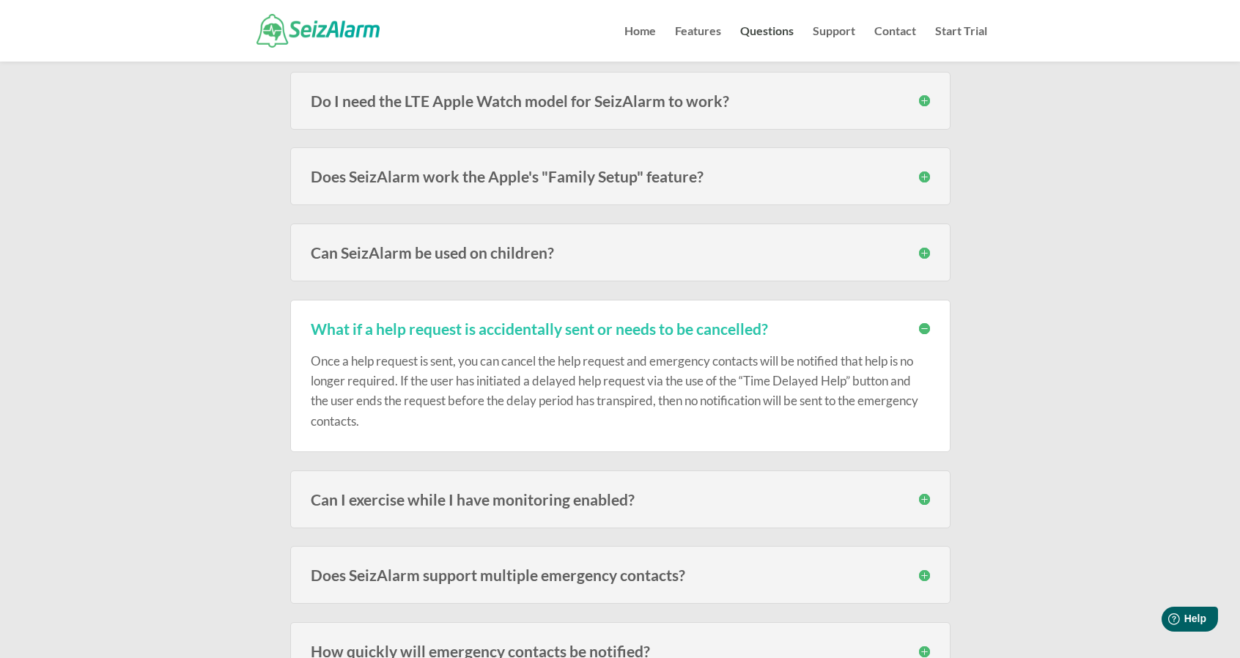
click at [921, 323] on h3 "What if a help request is accidentally sent or needs to be cancelled?" at bounding box center [620, 328] width 619 height 15
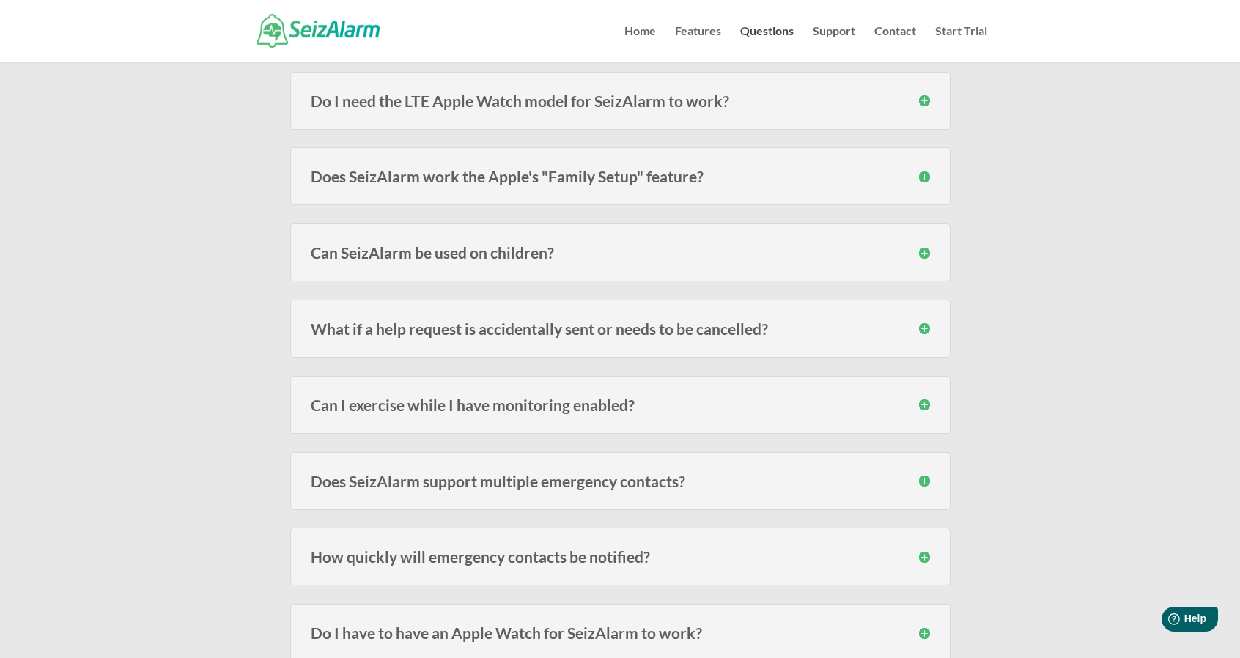
click at [926, 399] on h3 "Can I exercise while I have monitoring enabled?" at bounding box center [620, 404] width 619 height 15
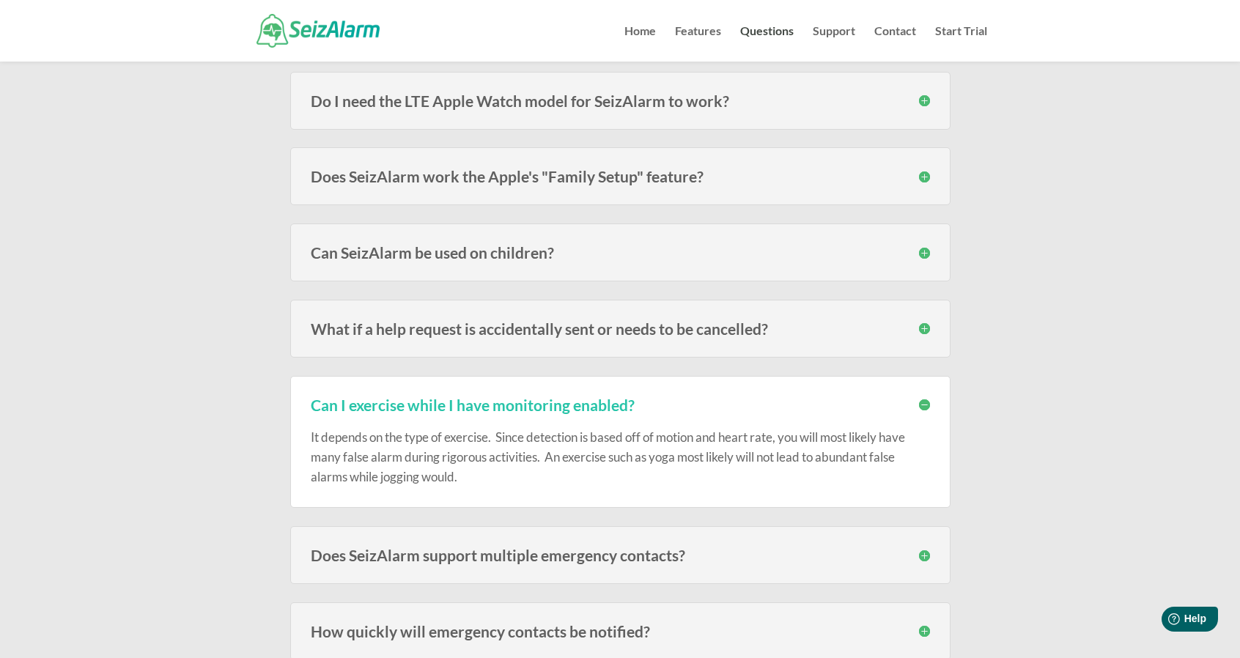
click at [926, 399] on h3 "Can I exercise while I have monitoring enabled?" at bounding box center [620, 404] width 619 height 15
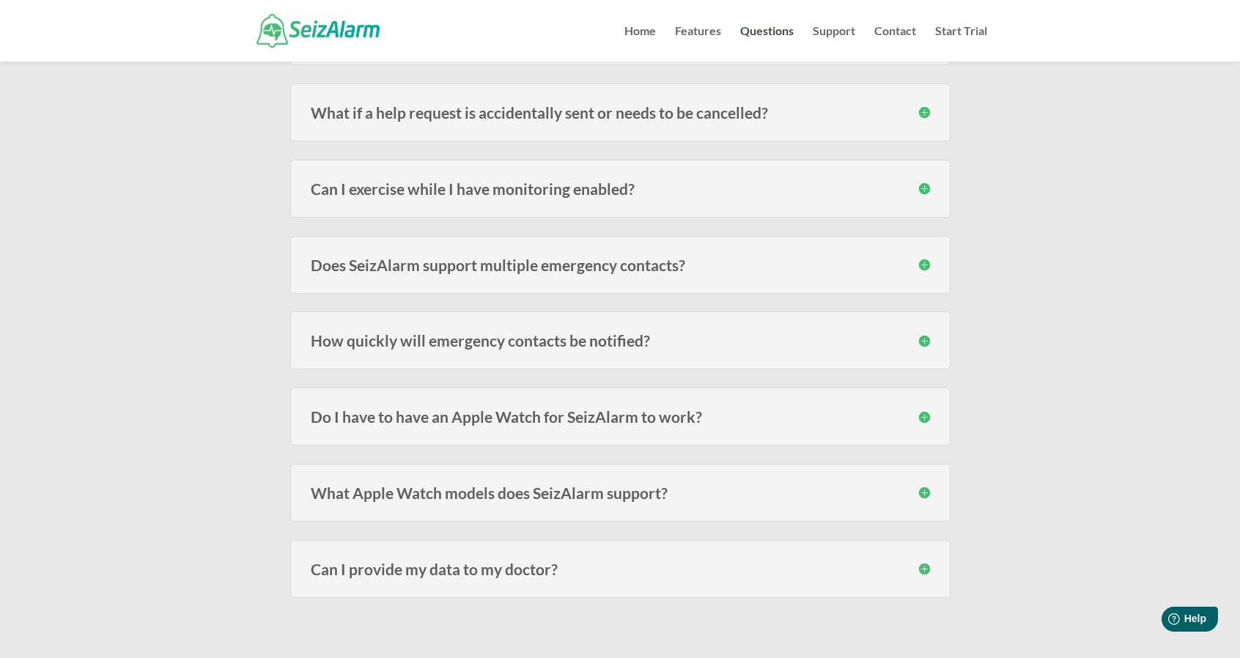
scroll to position [1099, 0]
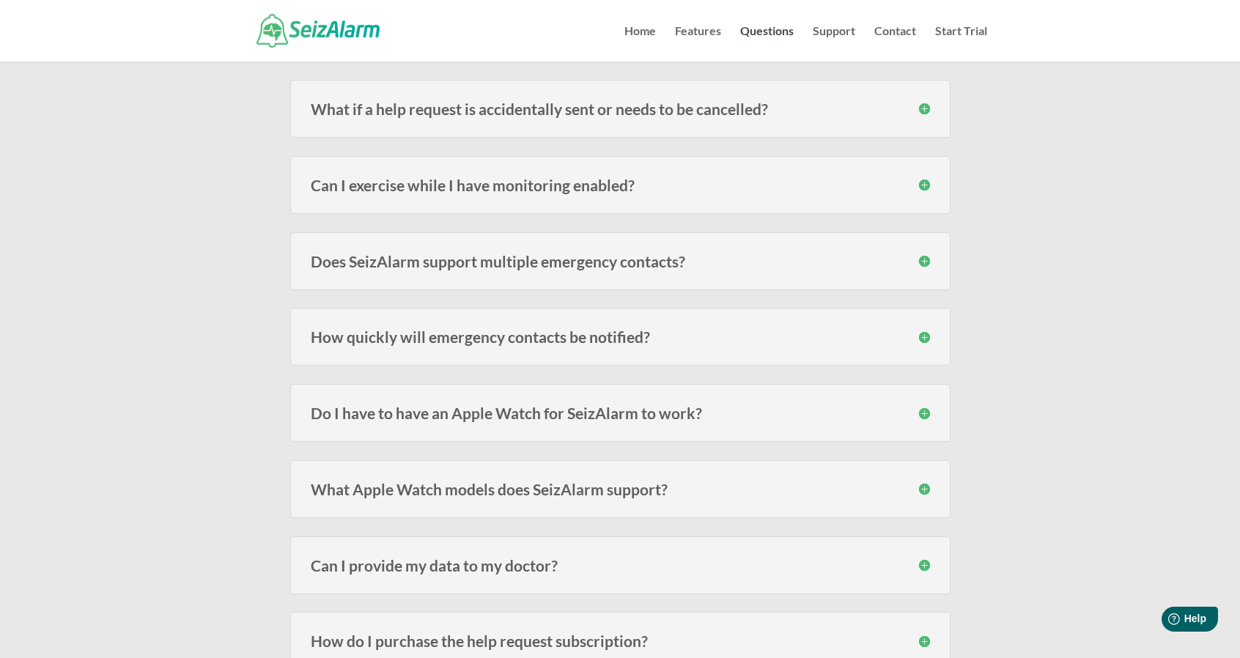
click at [923, 407] on h3 "Do I have to have an Apple Watch for SeizAlarm to work?" at bounding box center [620, 412] width 619 height 15
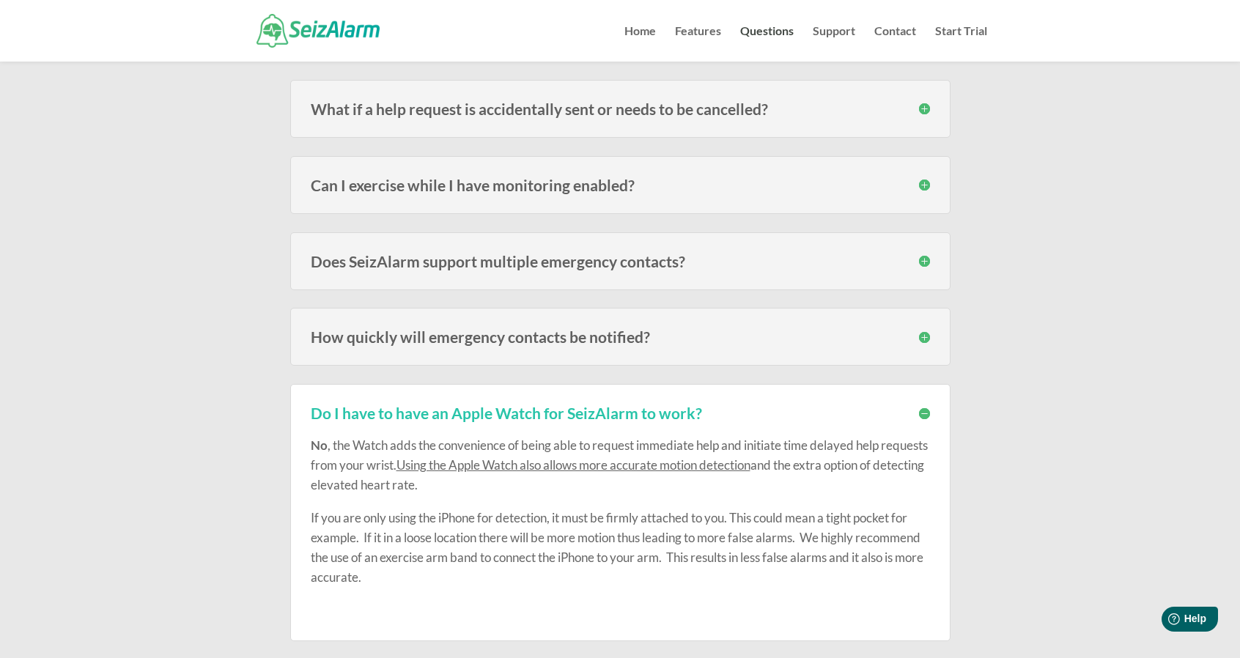
click at [922, 405] on h3 "Do I have to have an Apple Watch for SeizAlarm to work?" at bounding box center [620, 412] width 619 height 15
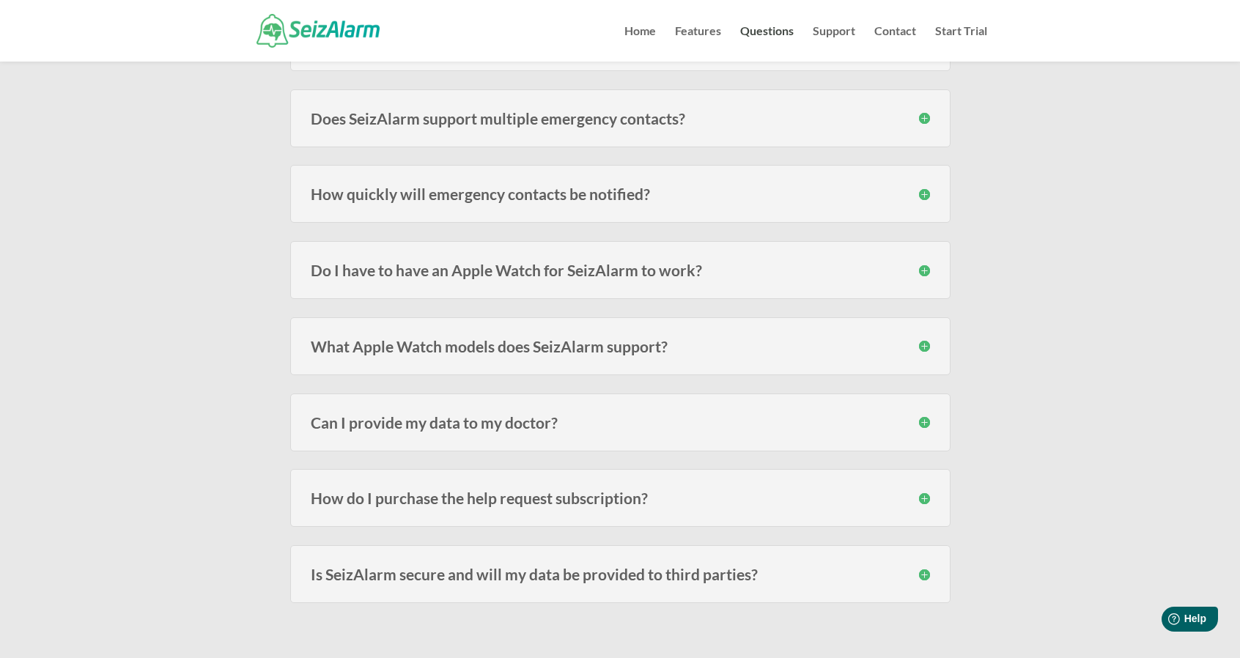
scroll to position [1245, 0]
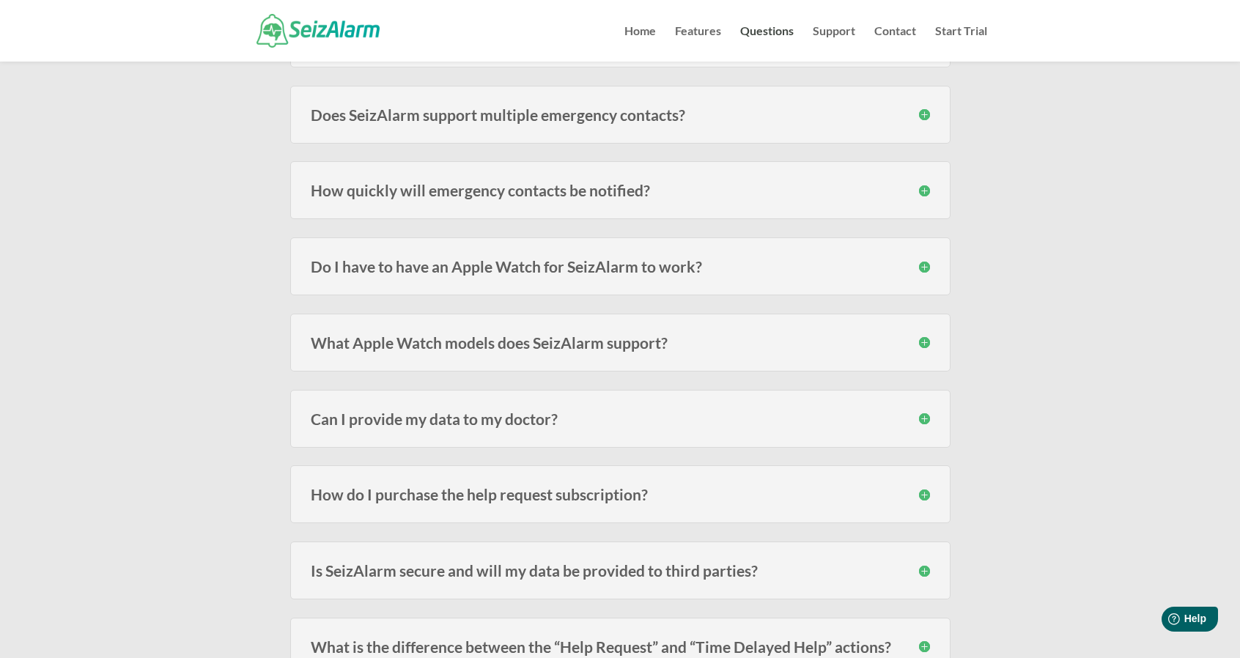
click at [921, 340] on h3 "What Apple Watch models does SeizAlarm support?" at bounding box center [620, 342] width 619 height 15
